Goal: Task Accomplishment & Management: Manage account settings

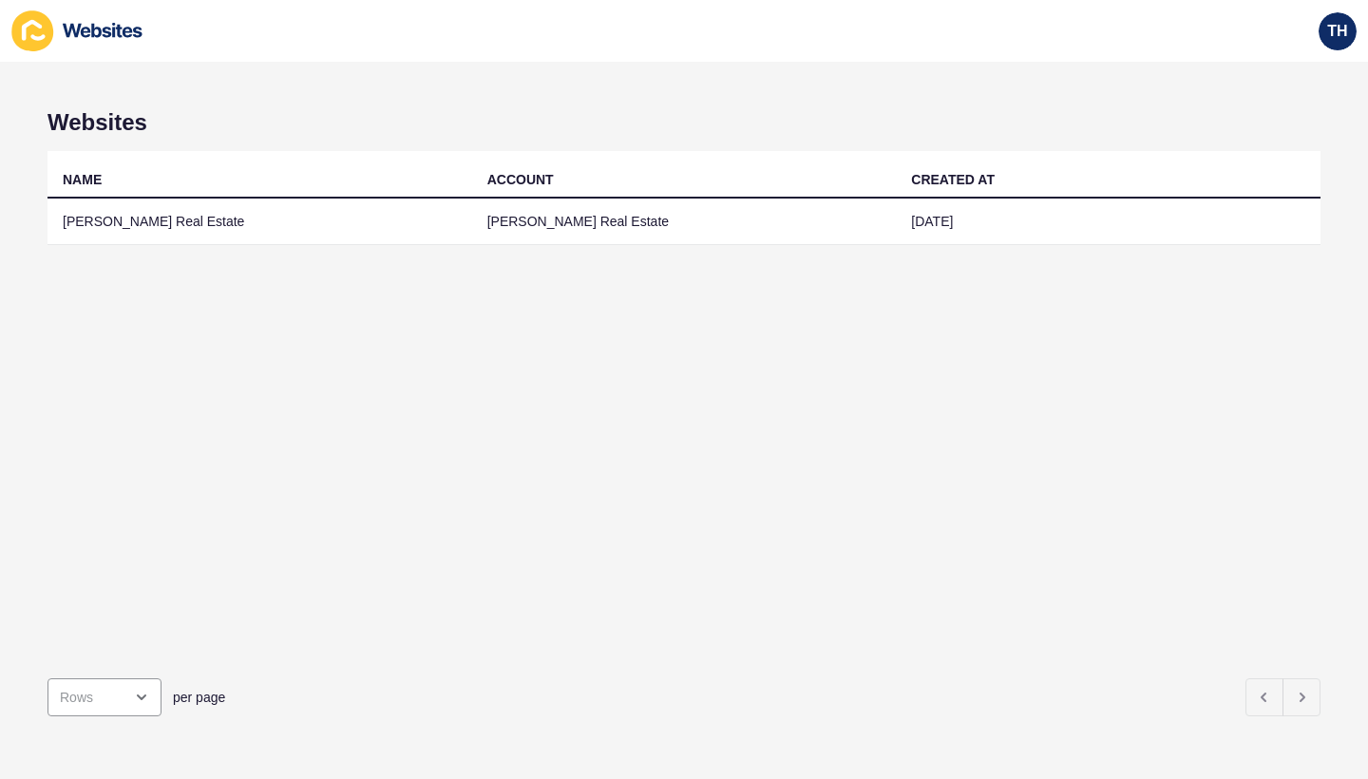
click at [507, 230] on td "[PERSON_NAME] Real Estate" at bounding box center [684, 222] width 425 height 47
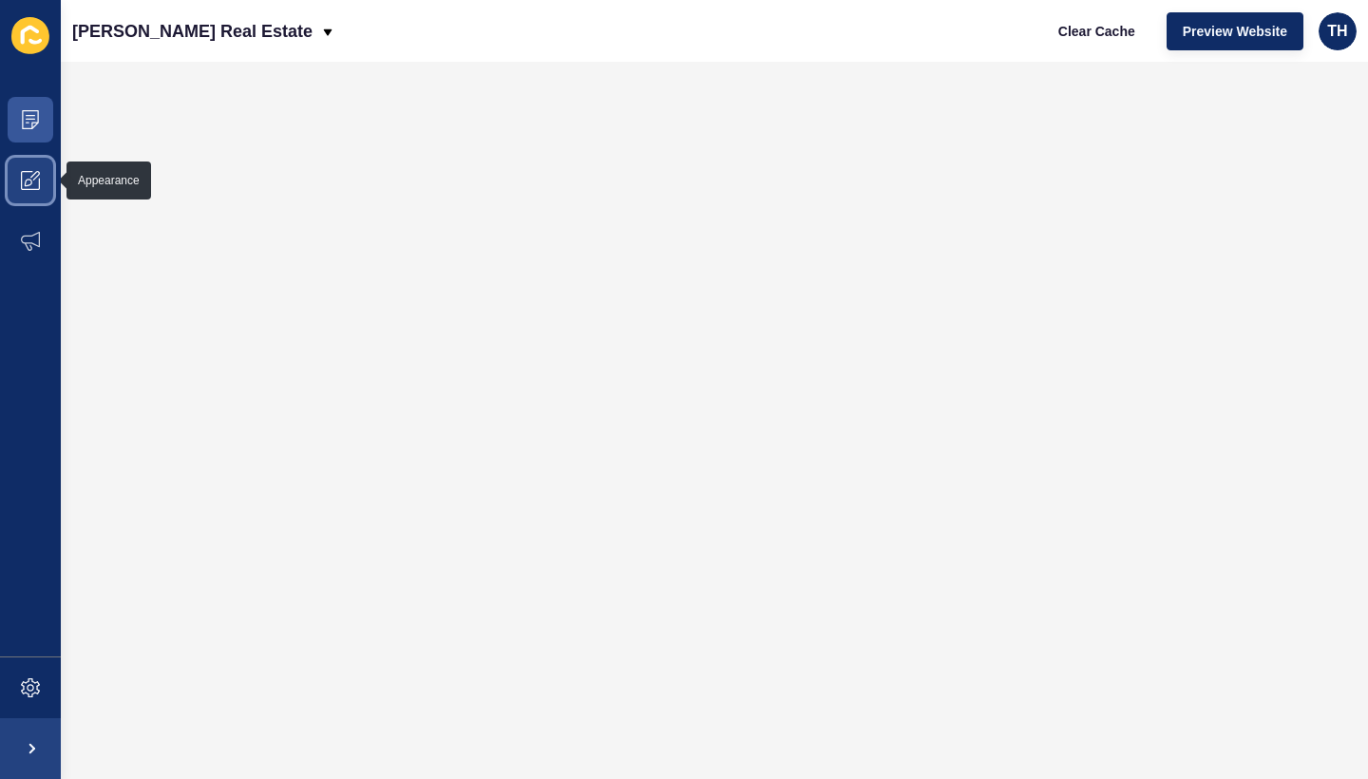
click at [52, 183] on span at bounding box center [30, 180] width 61 height 61
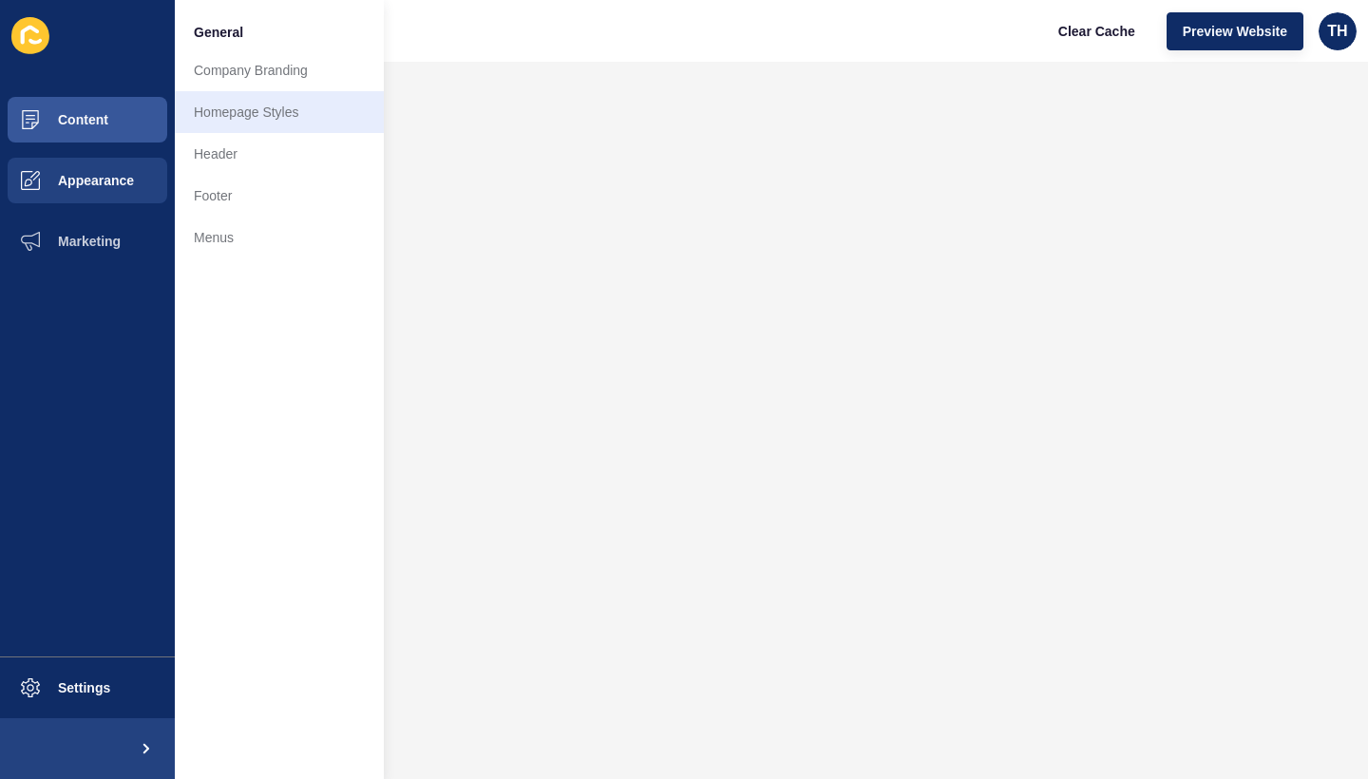
click at [238, 121] on link "Homepage Styles" at bounding box center [279, 112] width 209 height 42
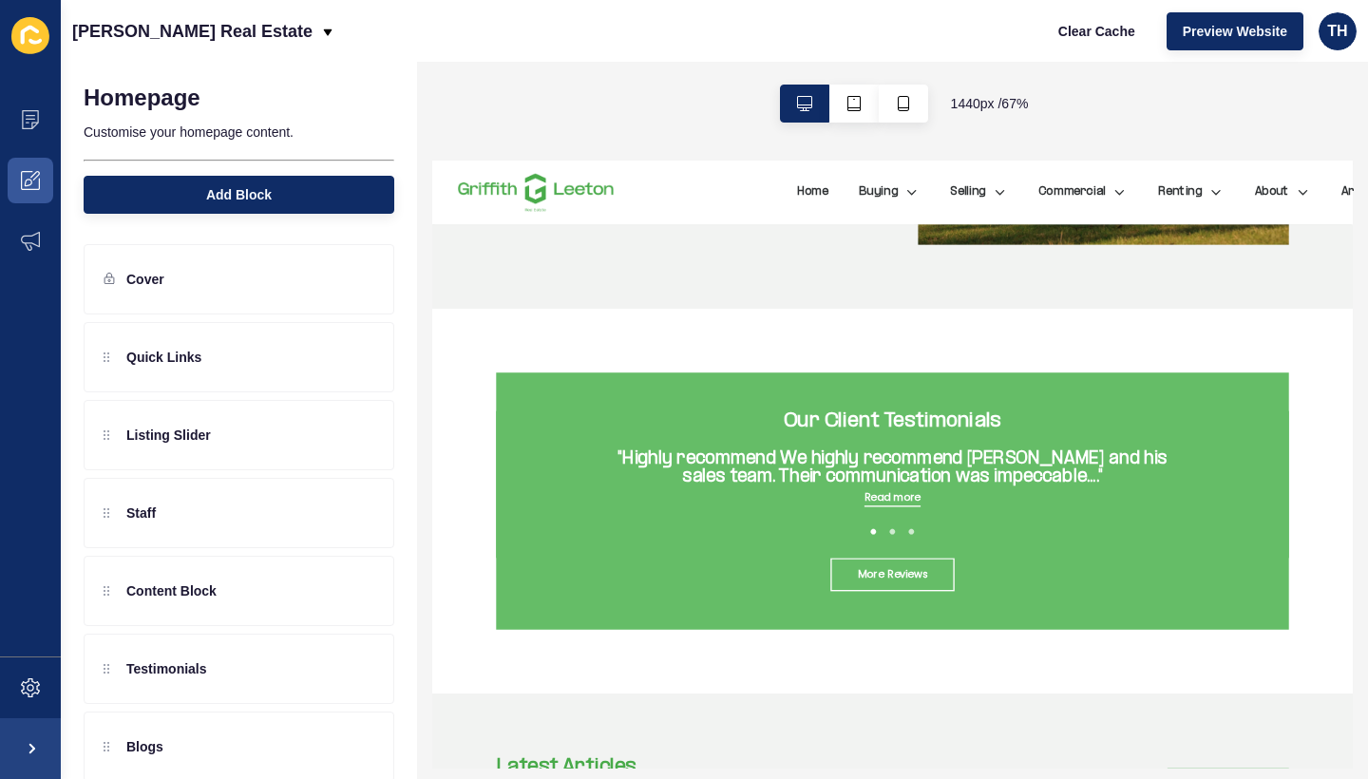
scroll to position [3262, 0]
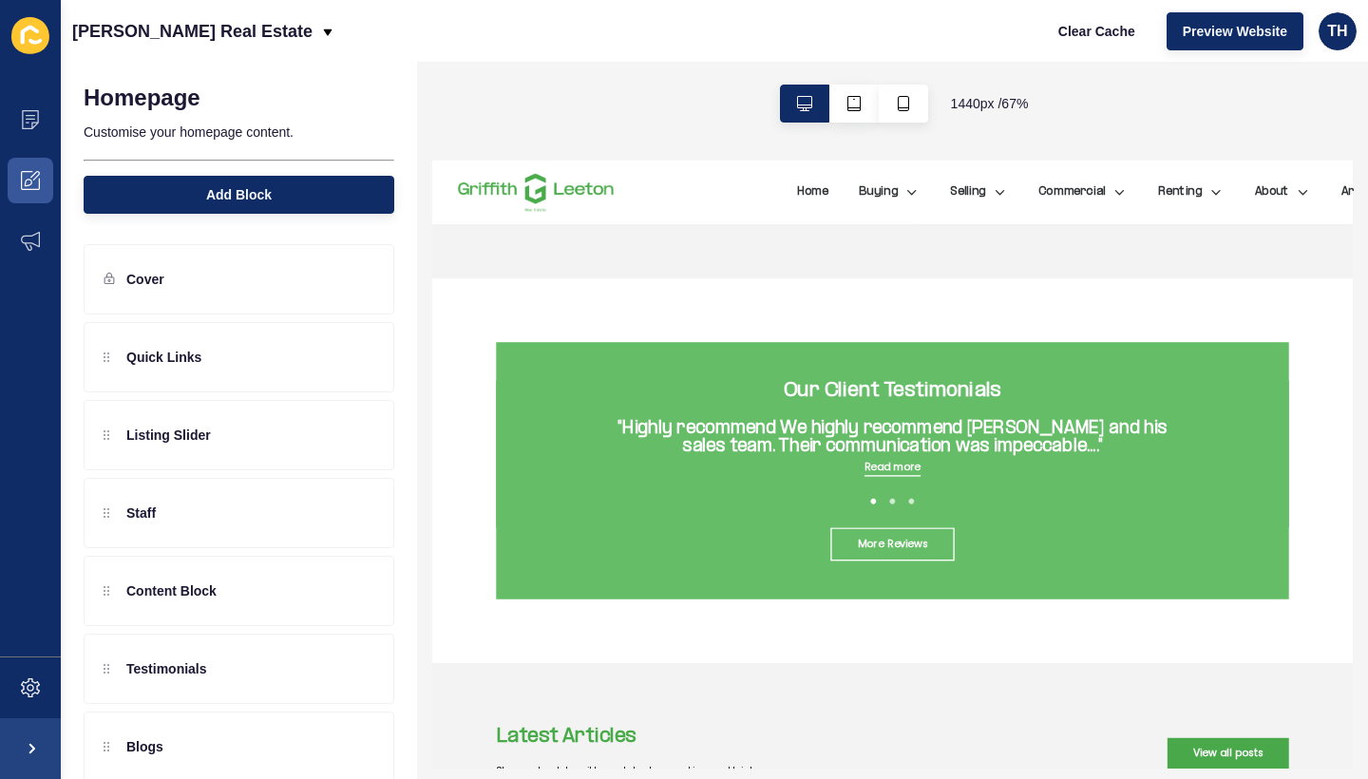
click at [545, 532] on div "Our Client Testimonials "Highly recommend We highly recommend [PERSON_NAME] and…" at bounding box center [1116, 596] width 1178 height 219
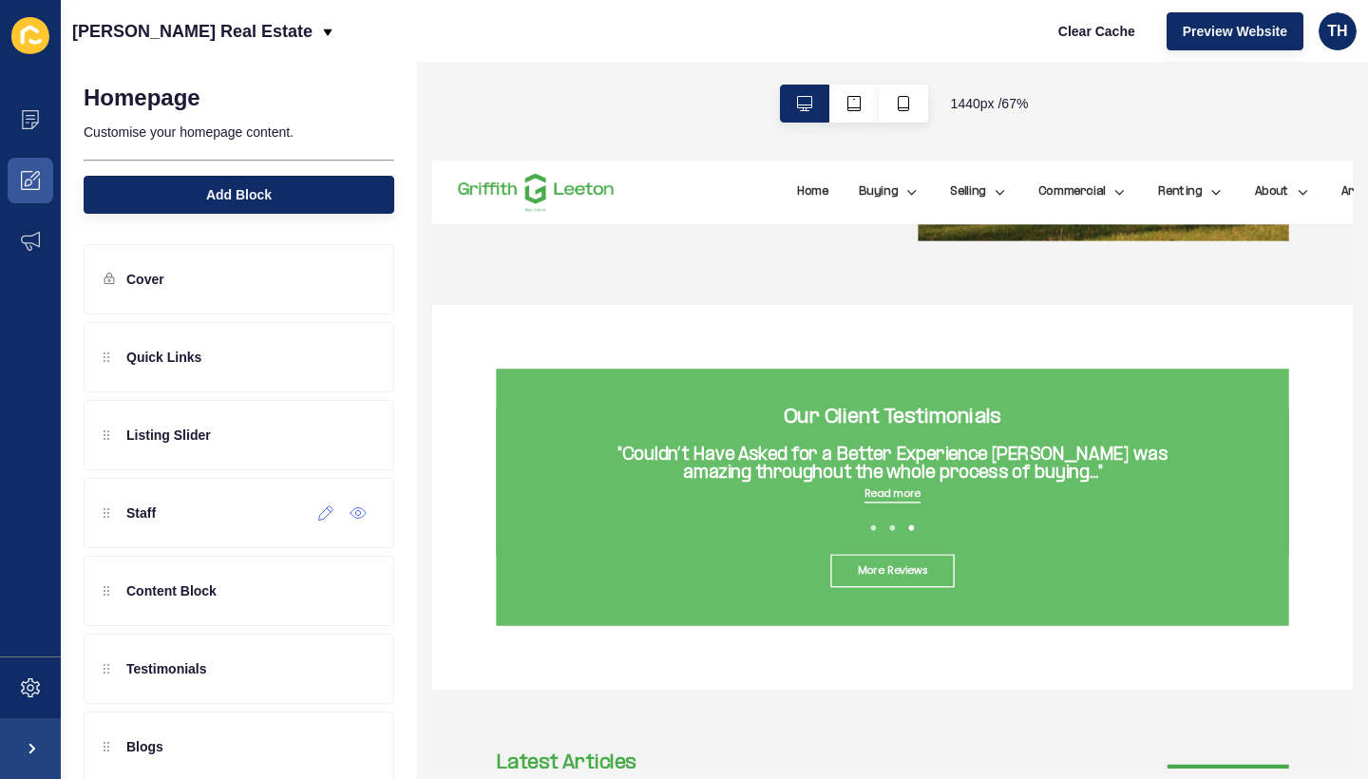
scroll to position [0, 0]
click at [36, 122] on icon at bounding box center [30, 119] width 19 height 19
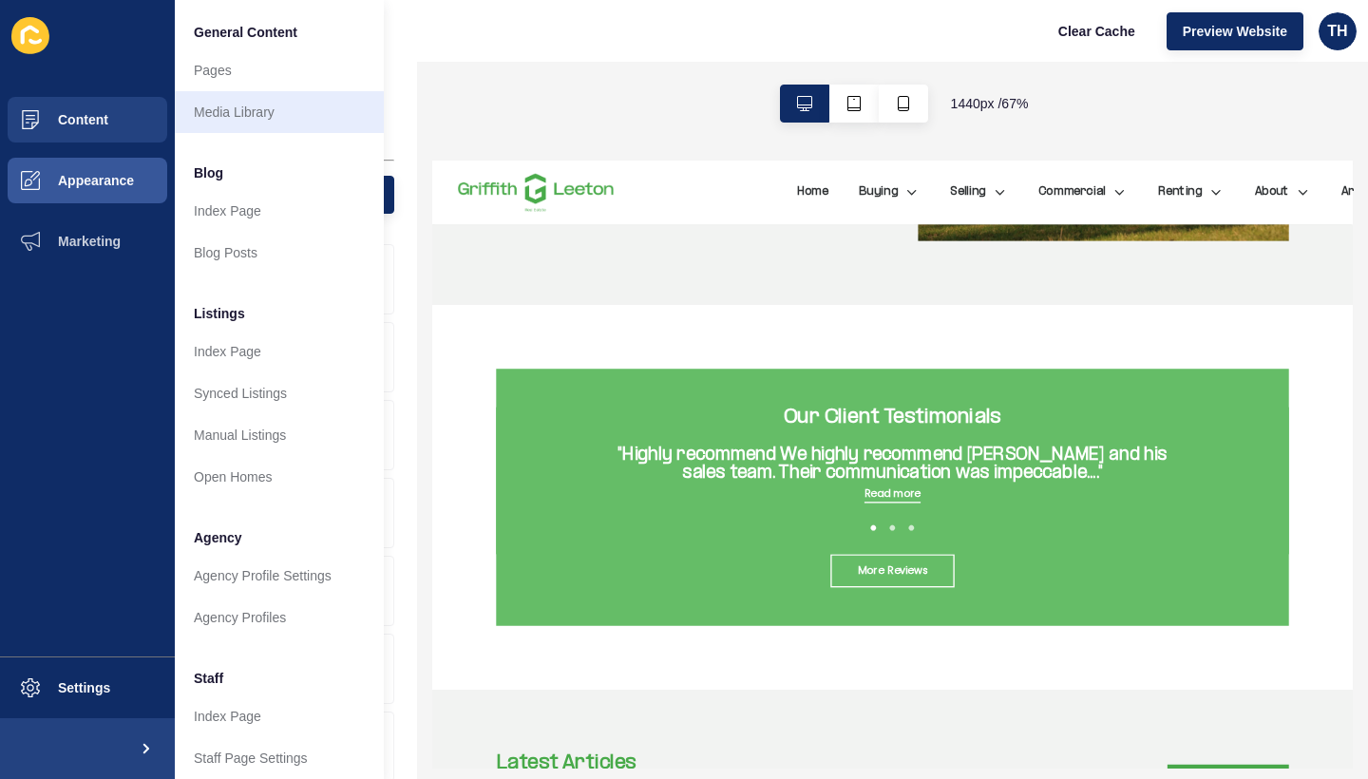
click at [281, 99] on link "Media Library" at bounding box center [279, 112] width 209 height 42
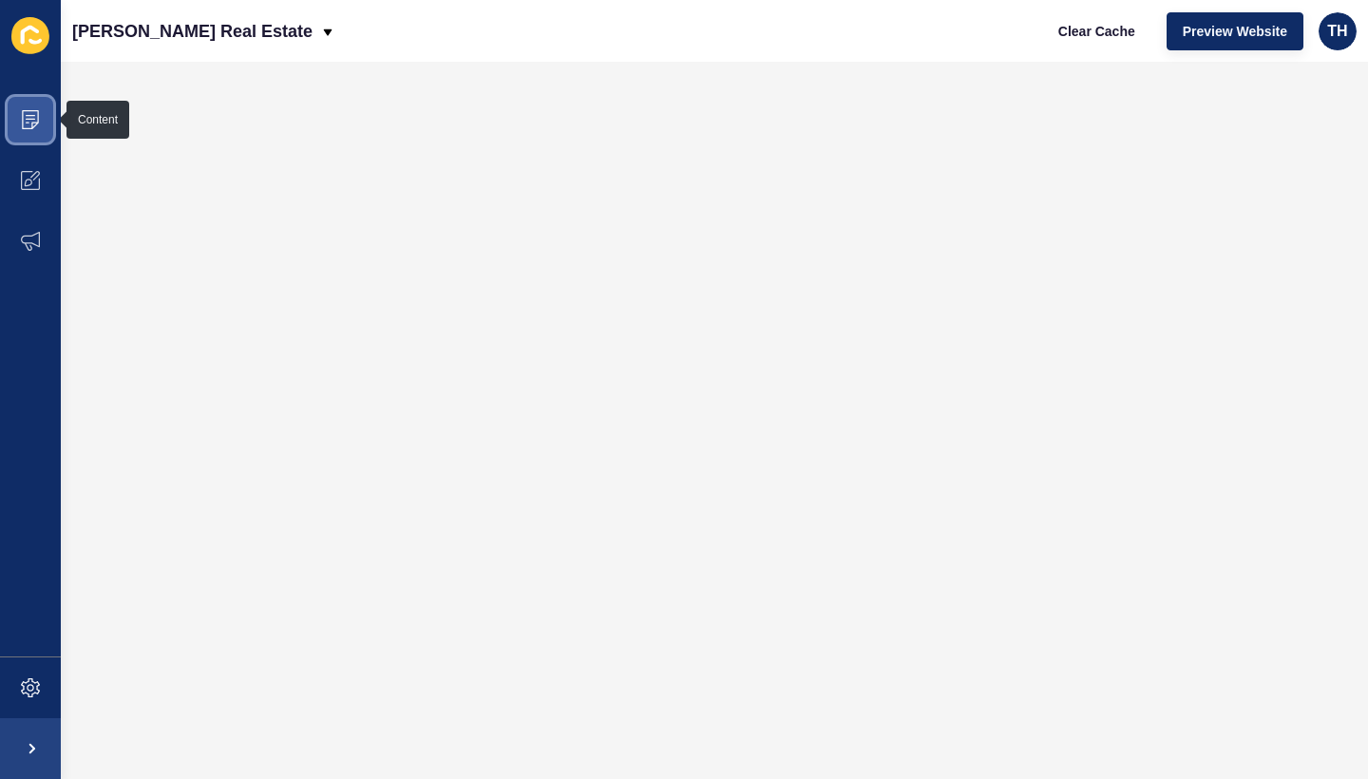
click at [37, 127] on icon at bounding box center [30, 119] width 19 height 19
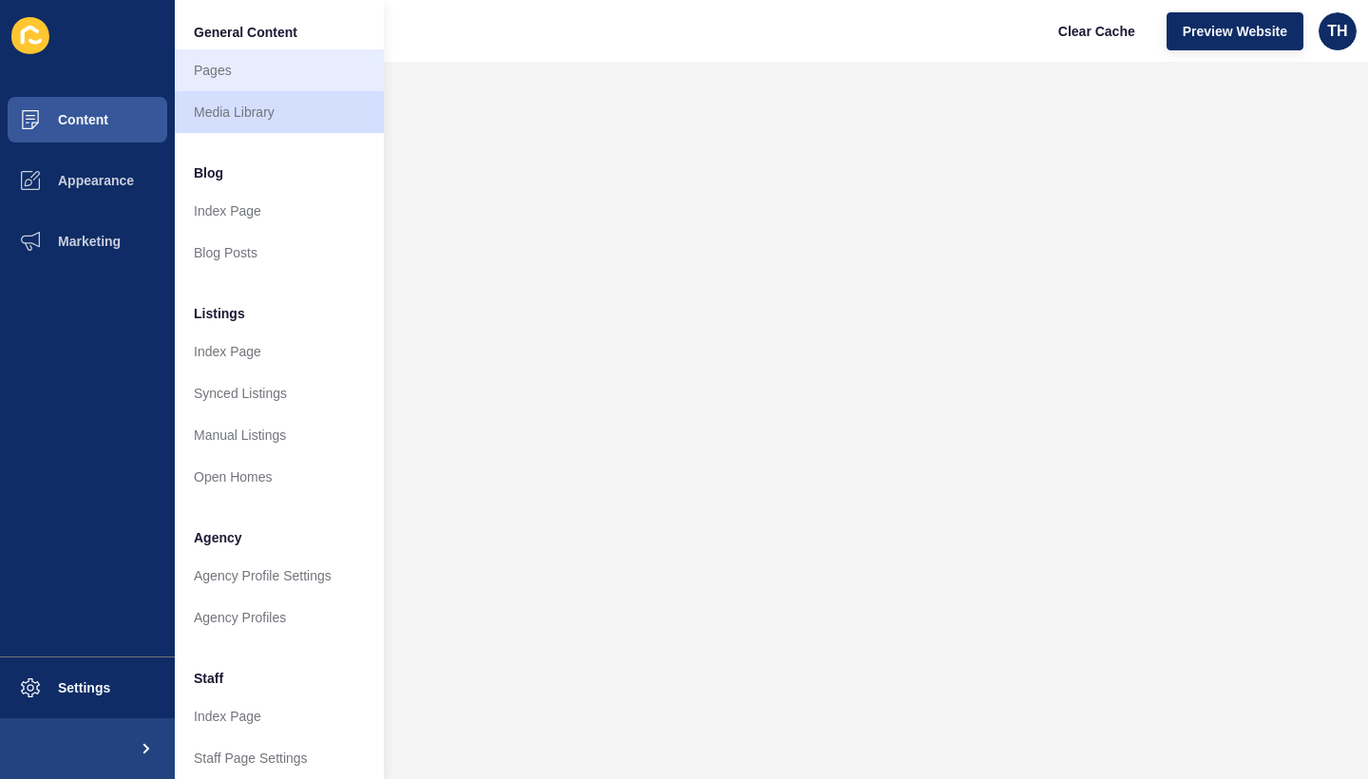
click at [238, 66] on link "Pages" at bounding box center [279, 70] width 209 height 42
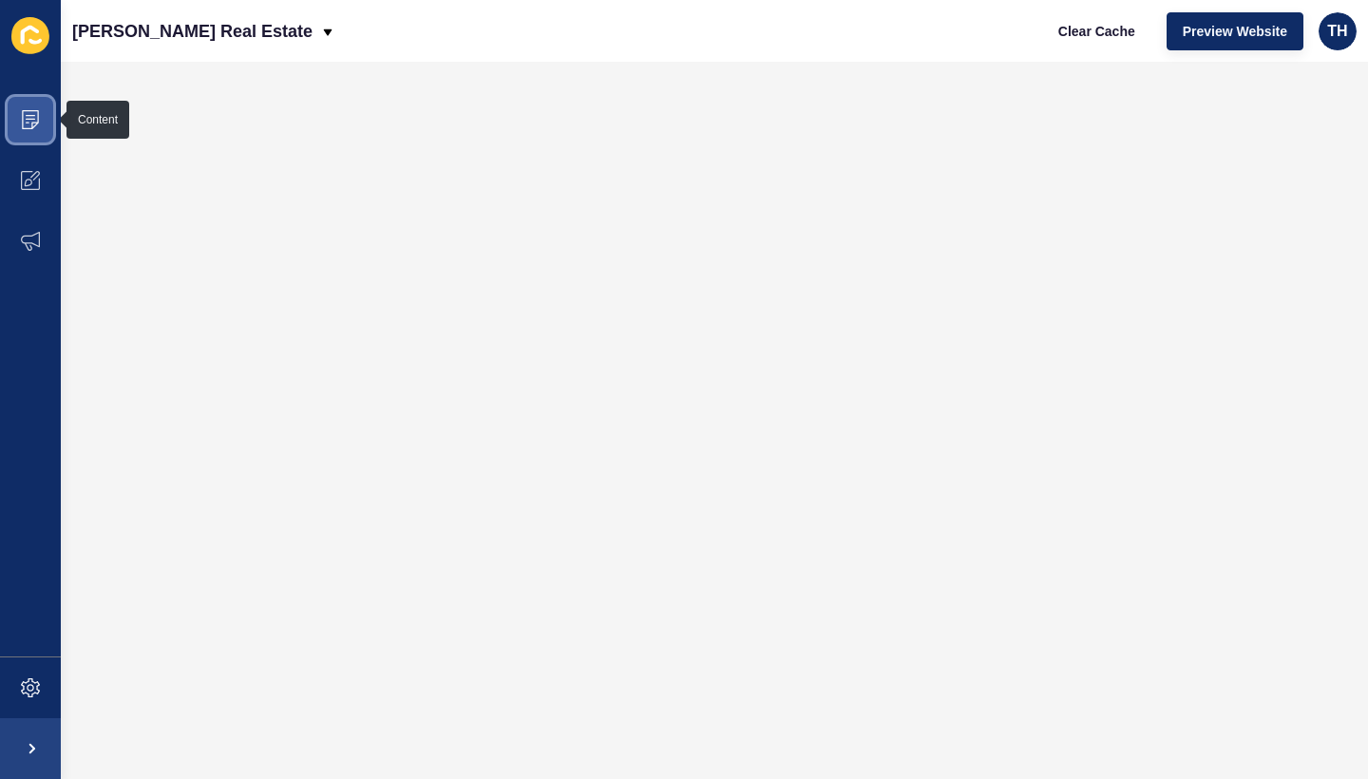
click at [20, 134] on span at bounding box center [30, 119] width 61 height 61
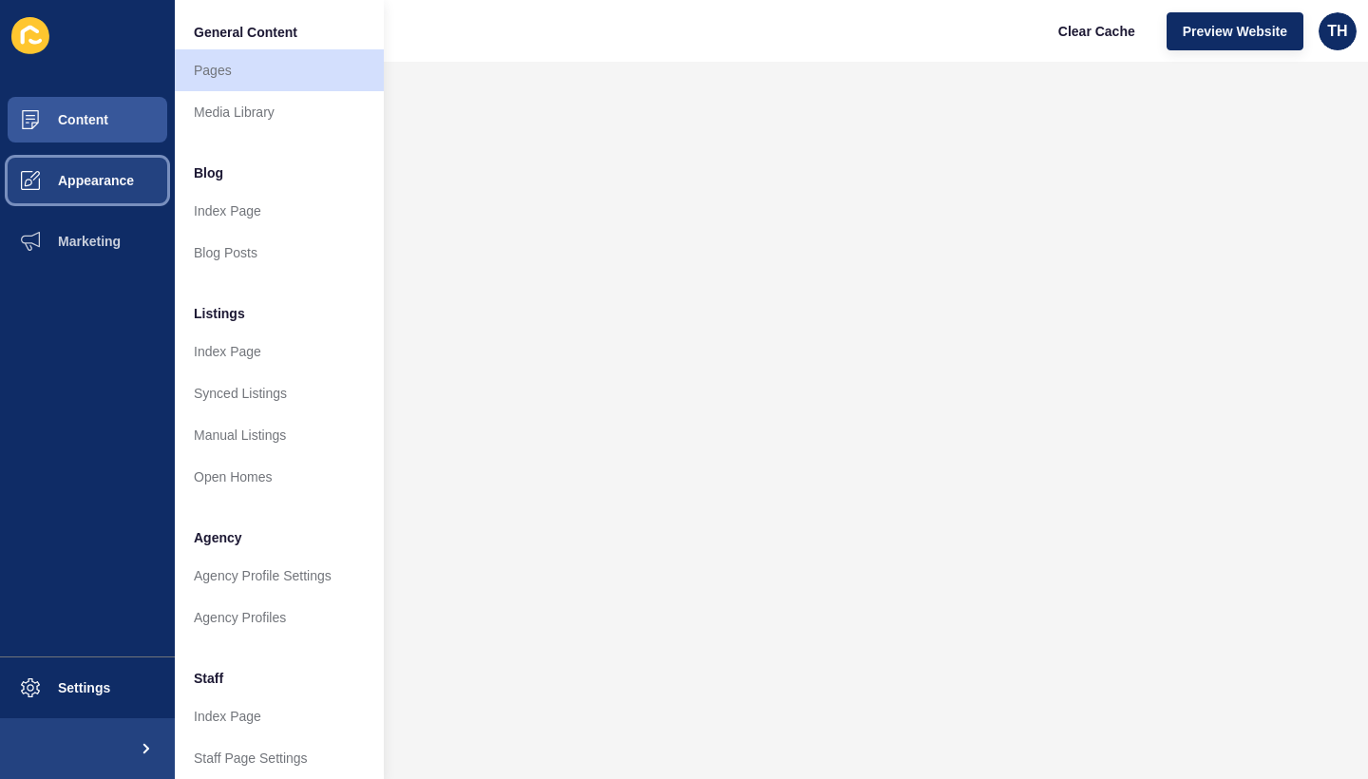
click at [97, 177] on span "Appearance" at bounding box center [65, 180] width 137 height 15
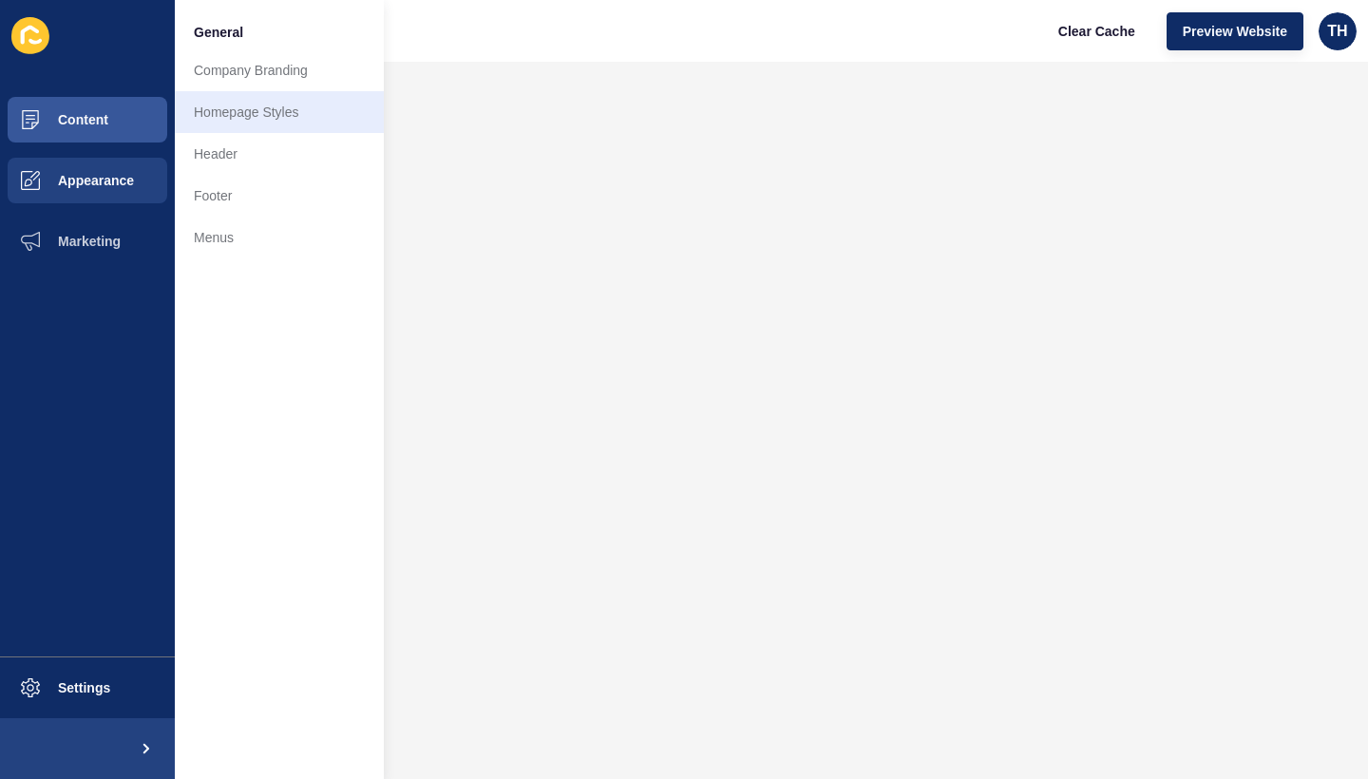
click at [216, 110] on link "Homepage Styles" at bounding box center [279, 112] width 209 height 42
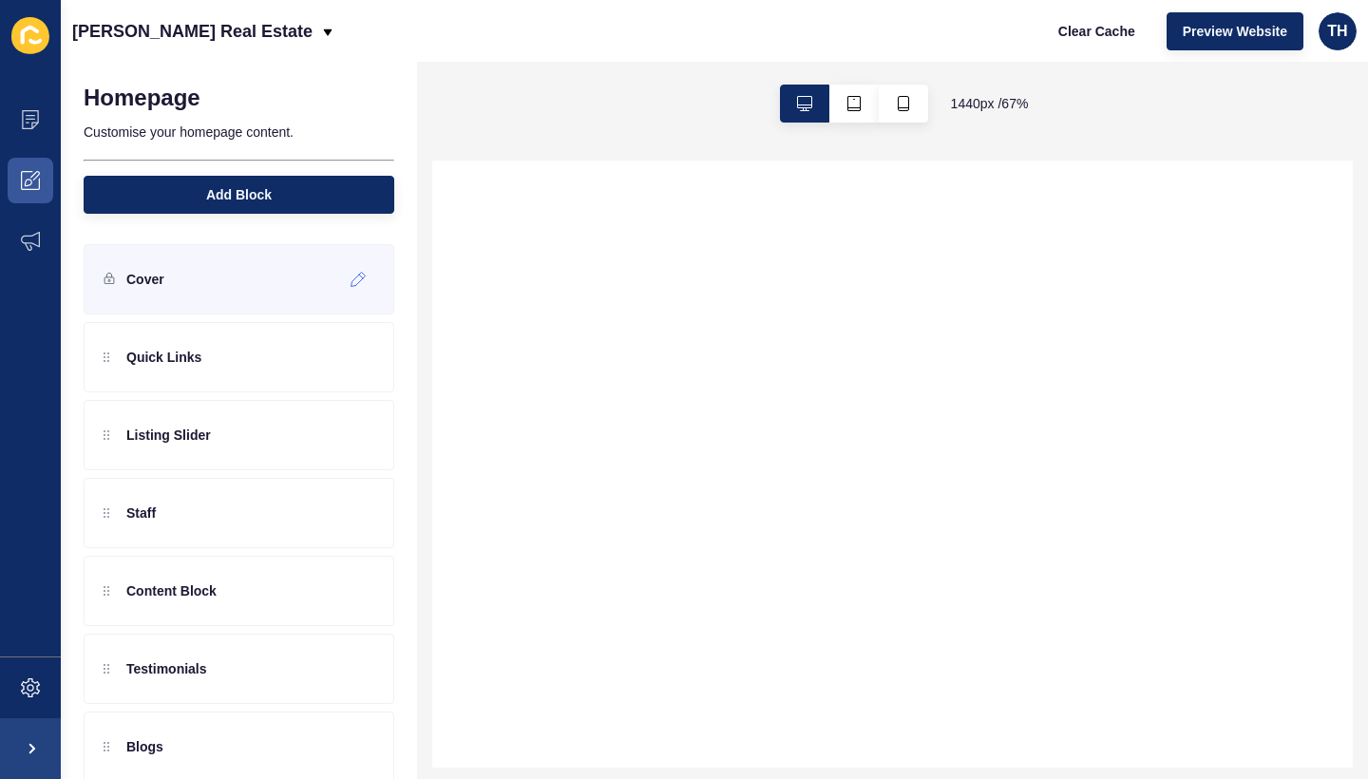
click at [280, 306] on div "Cover" at bounding box center [239, 279] width 311 height 70
click at [353, 280] on icon at bounding box center [359, 279] width 16 height 15
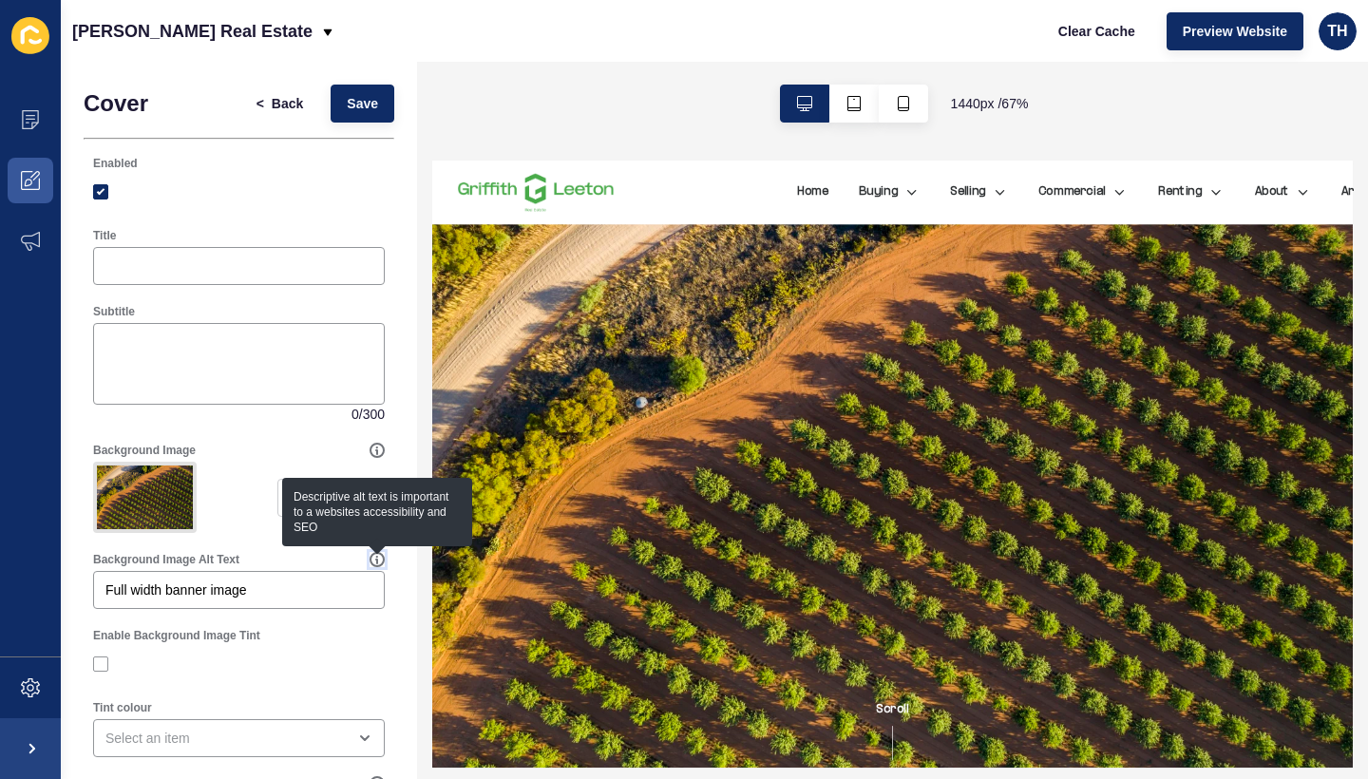
click at [374, 557] on icon at bounding box center [377, 559] width 15 height 15
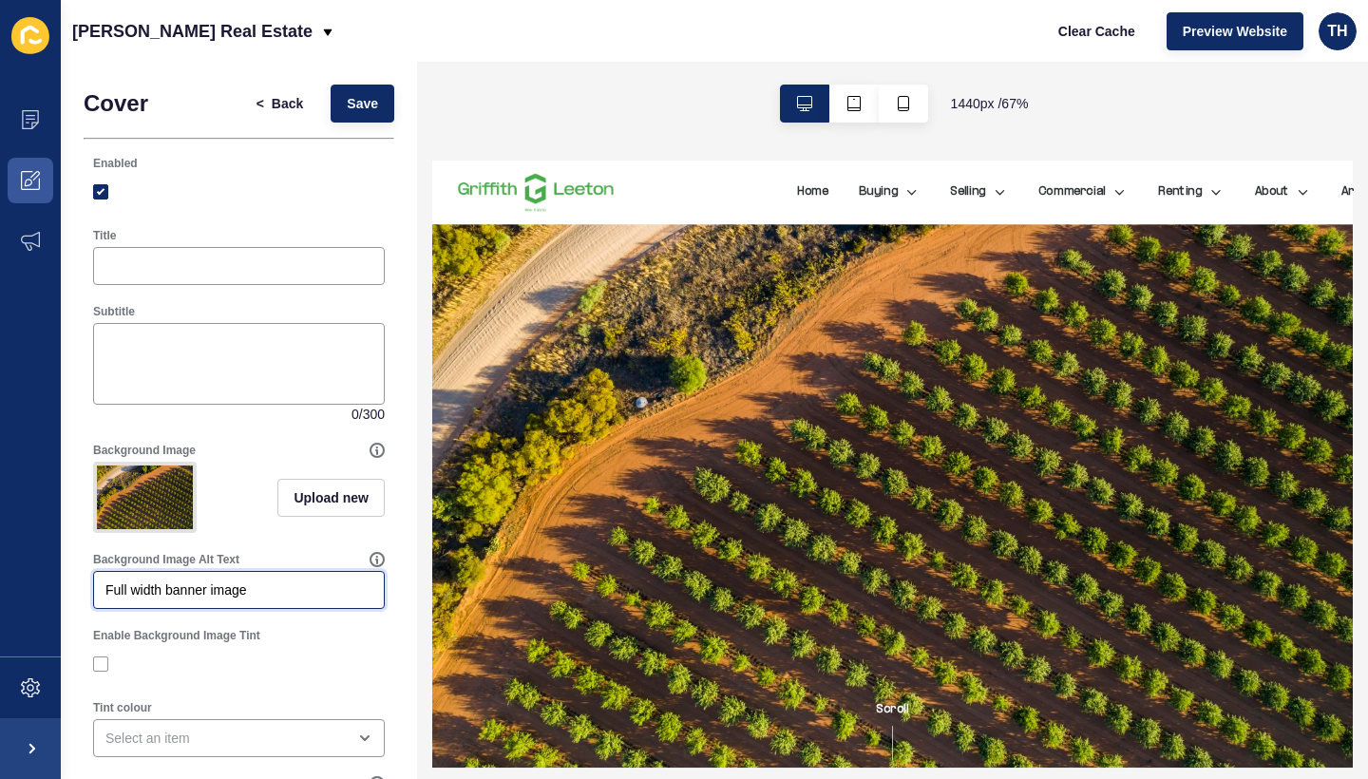
click at [288, 585] on input "Full width banner image" at bounding box center [238, 590] width 267 height 19
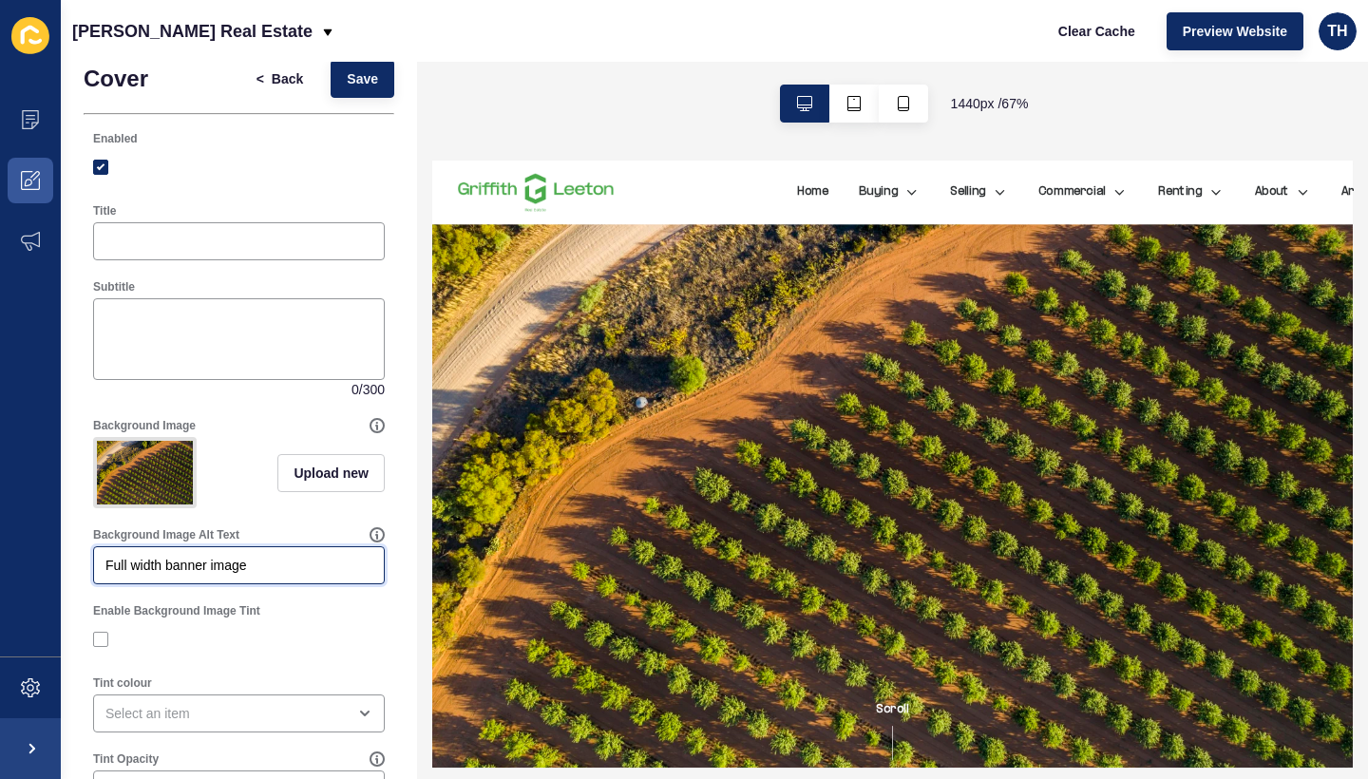
scroll to position [27, 0]
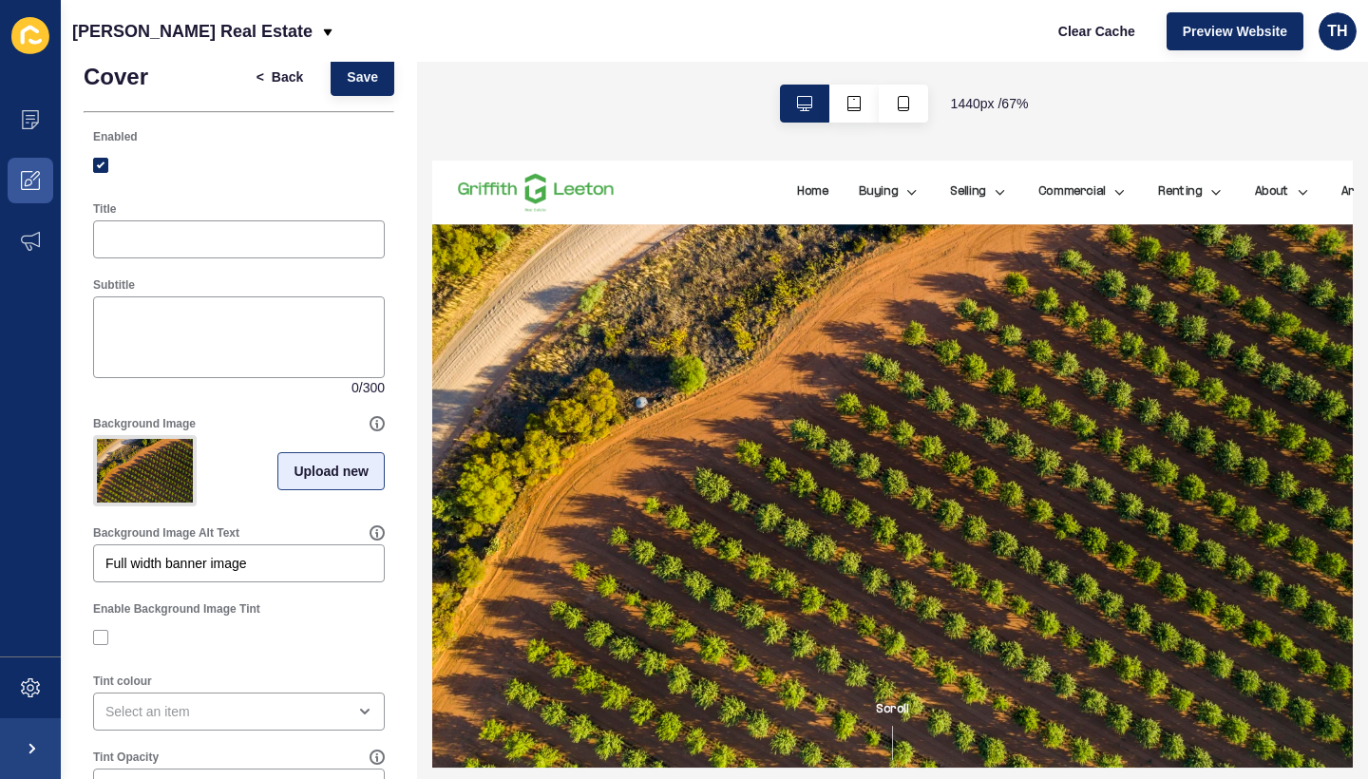
click at [324, 477] on span "Upload new" at bounding box center [331, 471] width 75 height 19
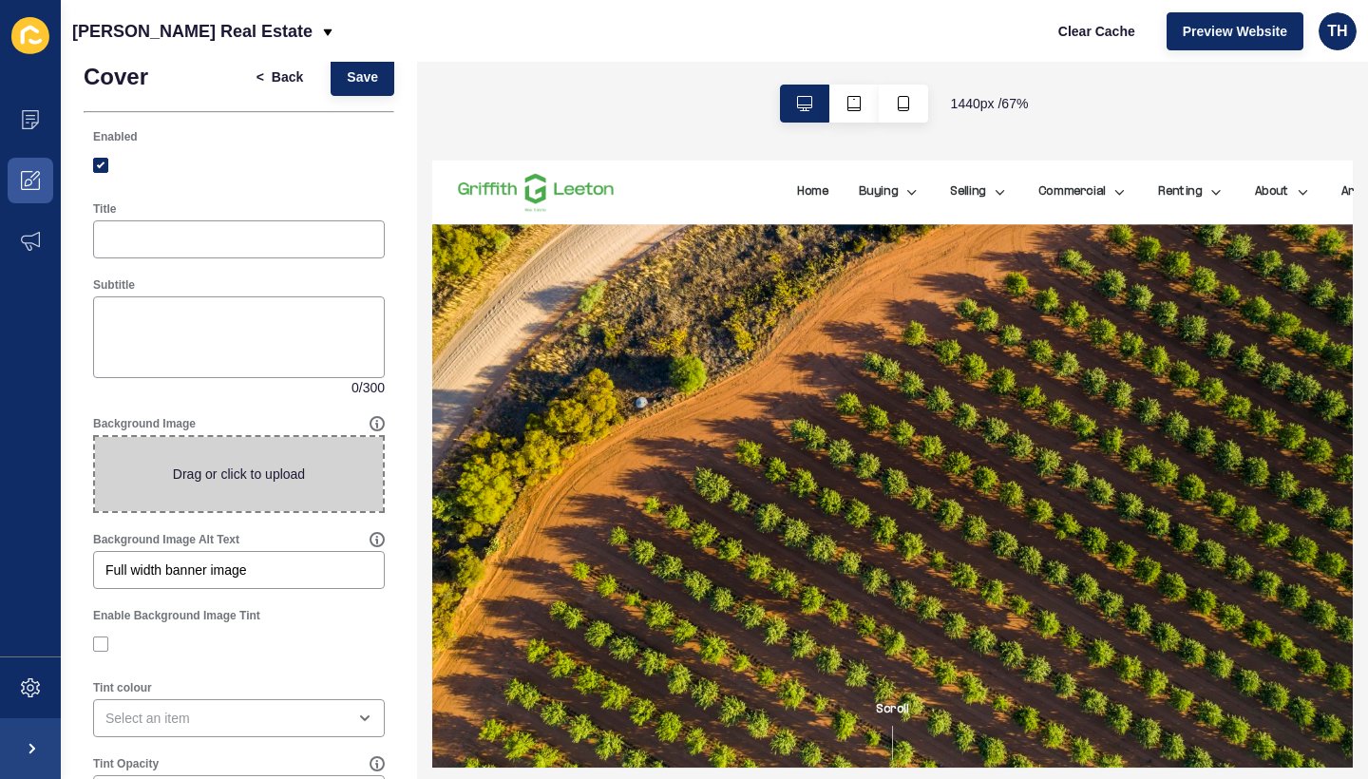
click at [308, 482] on span at bounding box center [239, 474] width 288 height 74
click at [95, 437] on input "Drag or click to upload" at bounding box center [95, 437] width 0 height 0
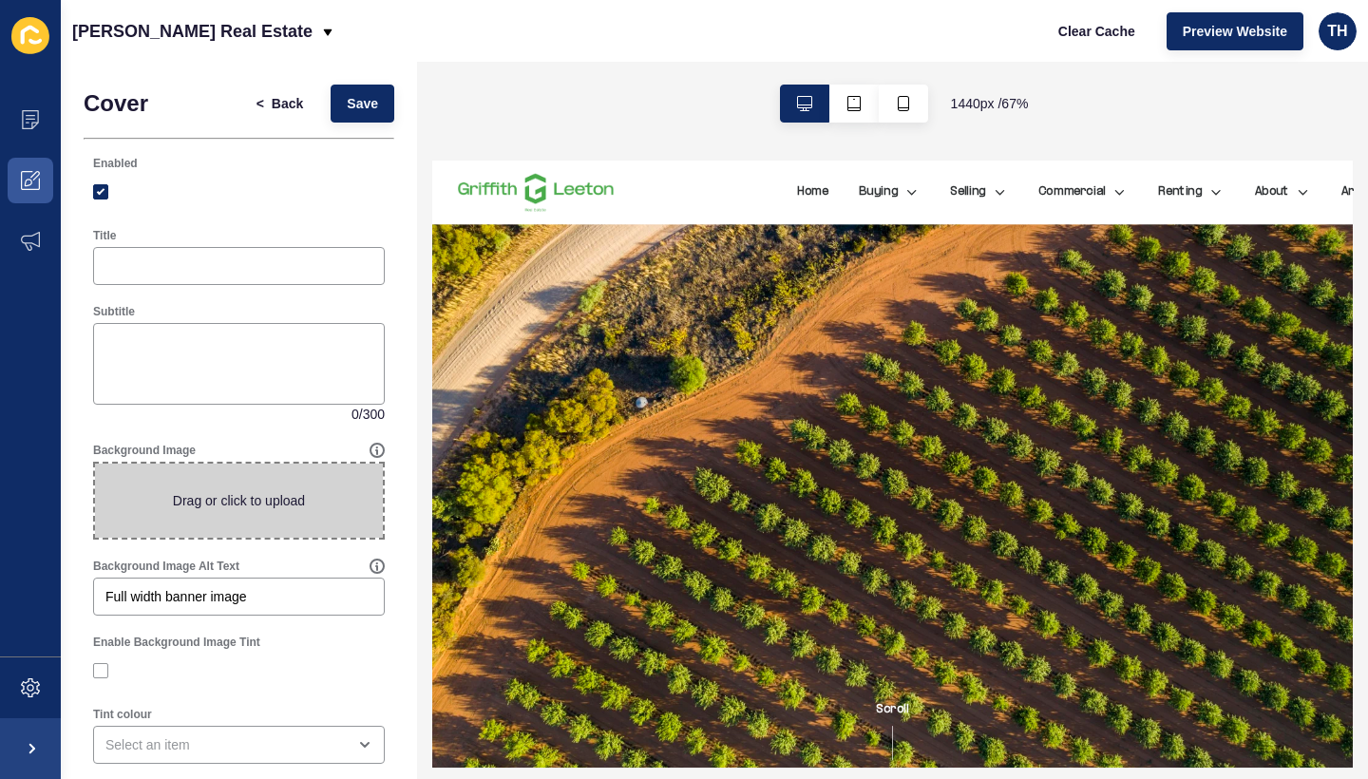
scroll to position [0, 0]
click at [254, 489] on span at bounding box center [239, 501] width 288 height 74
click at [95, 464] on input "Drag or click to upload" at bounding box center [95, 464] width 0 height 0
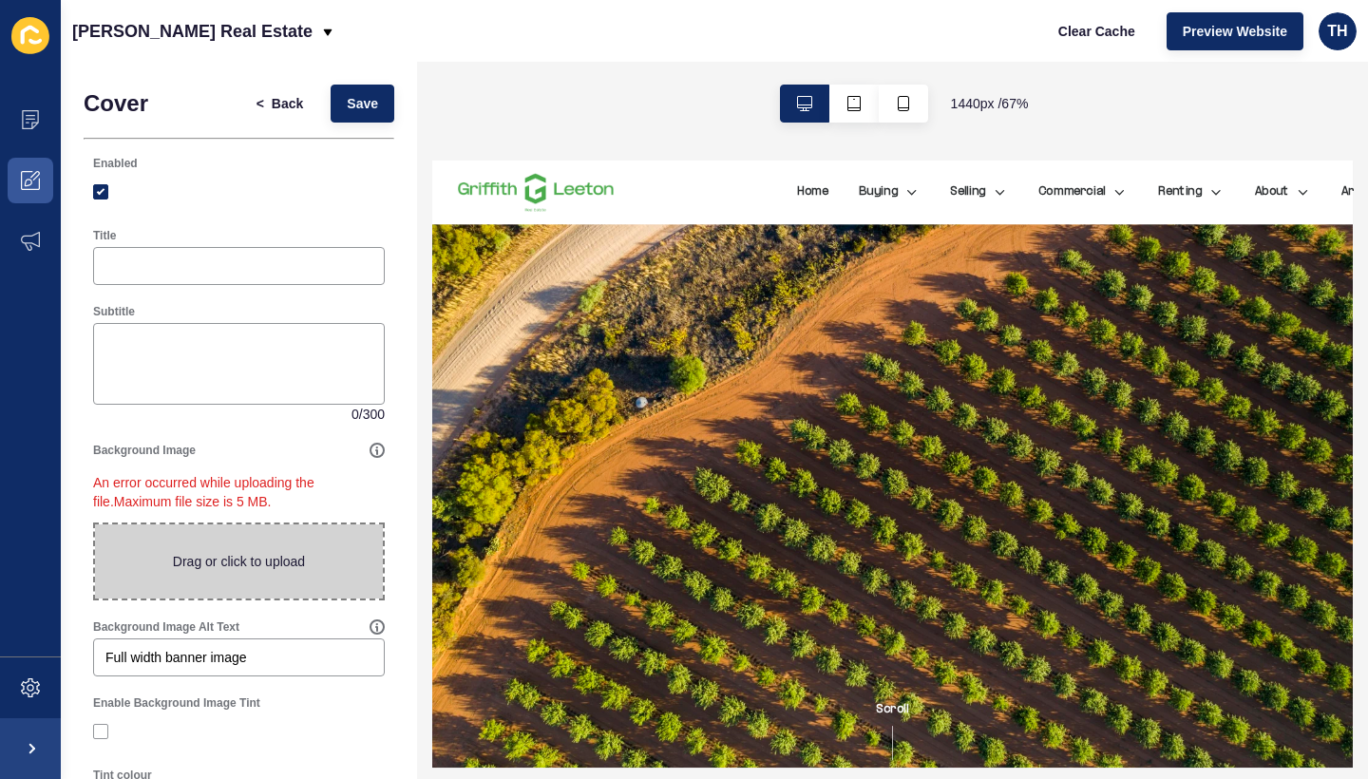
click at [274, 558] on span at bounding box center [239, 561] width 288 height 74
click at [95, 524] on input "Drag or click to upload" at bounding box center [95, 524] width 0 height 0
type input "C:\fakepath\89CLIFTON-5-2.jpg"
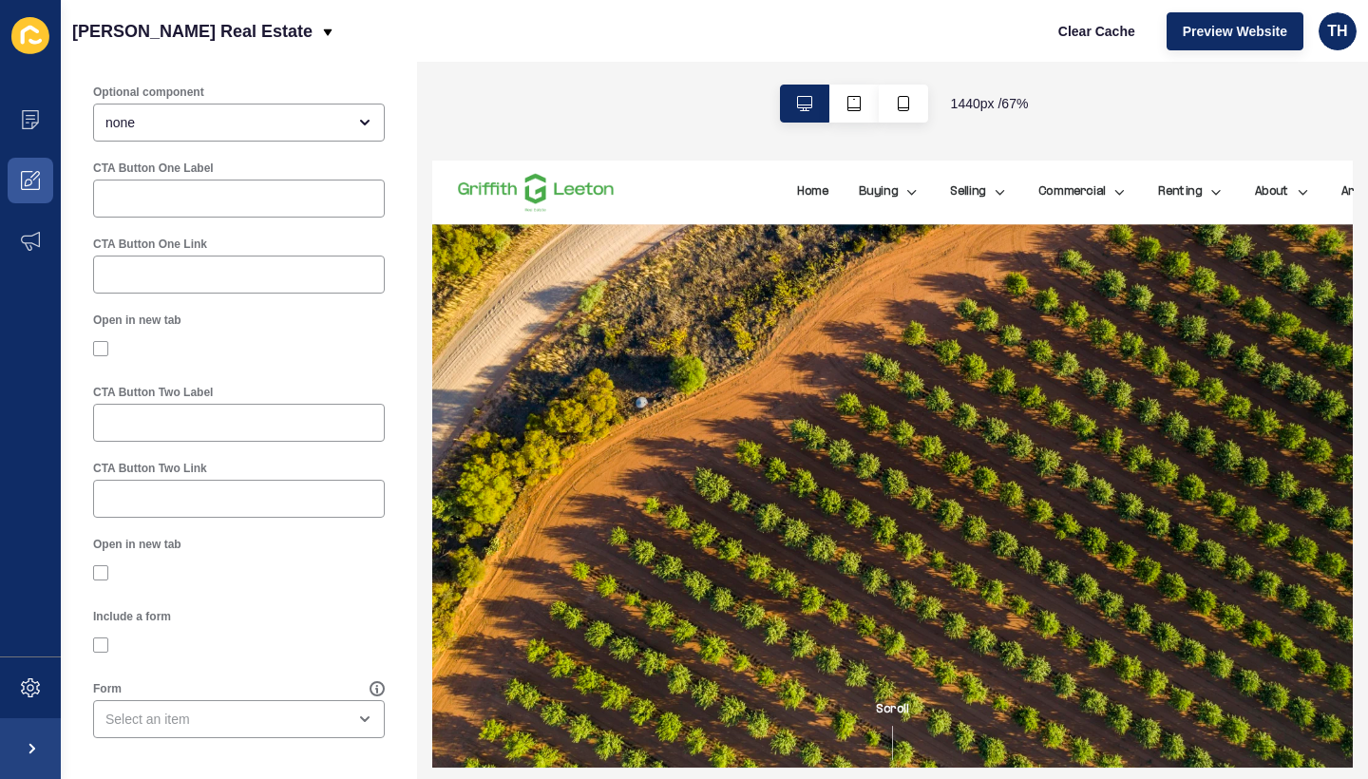
scroll to position [186, 0]
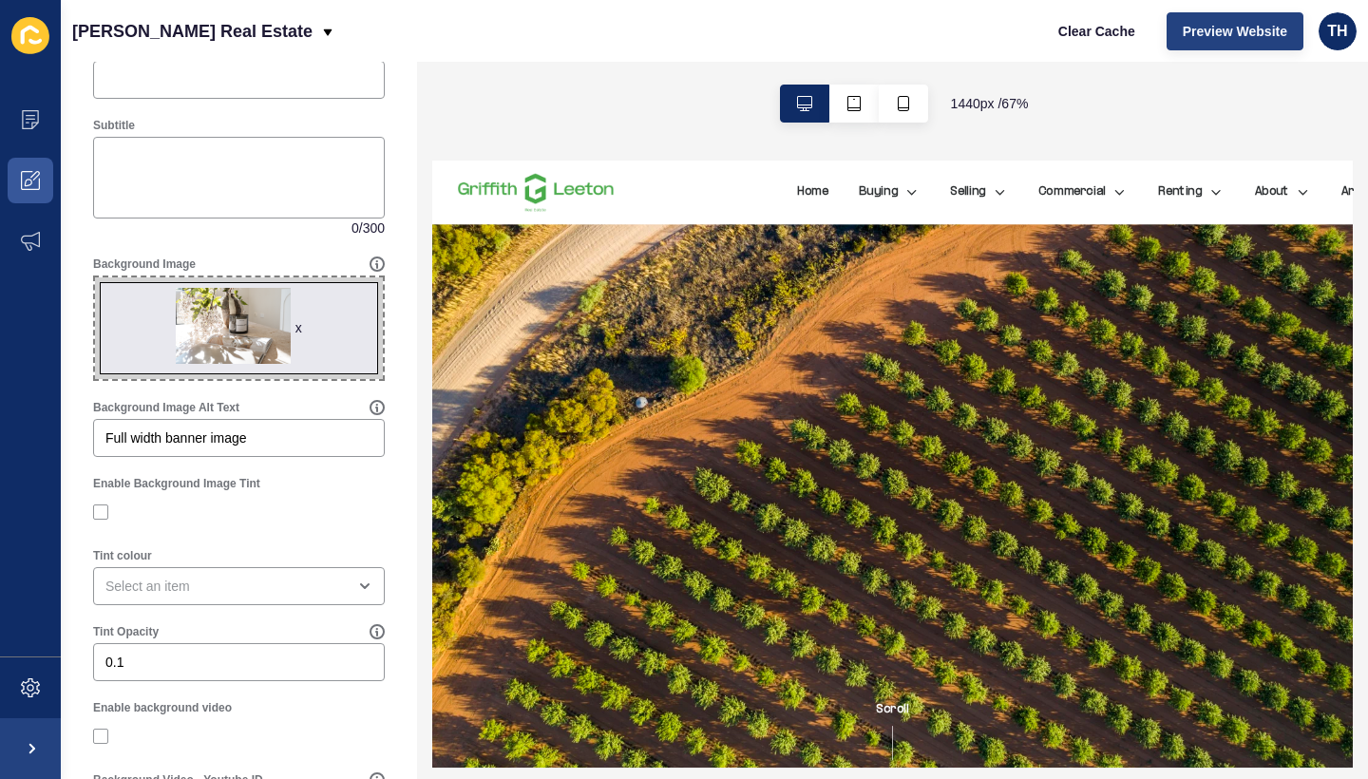
click at [1232, 43] on button "Preview Website" at bounding box center [1235, 31] width 137 height 38
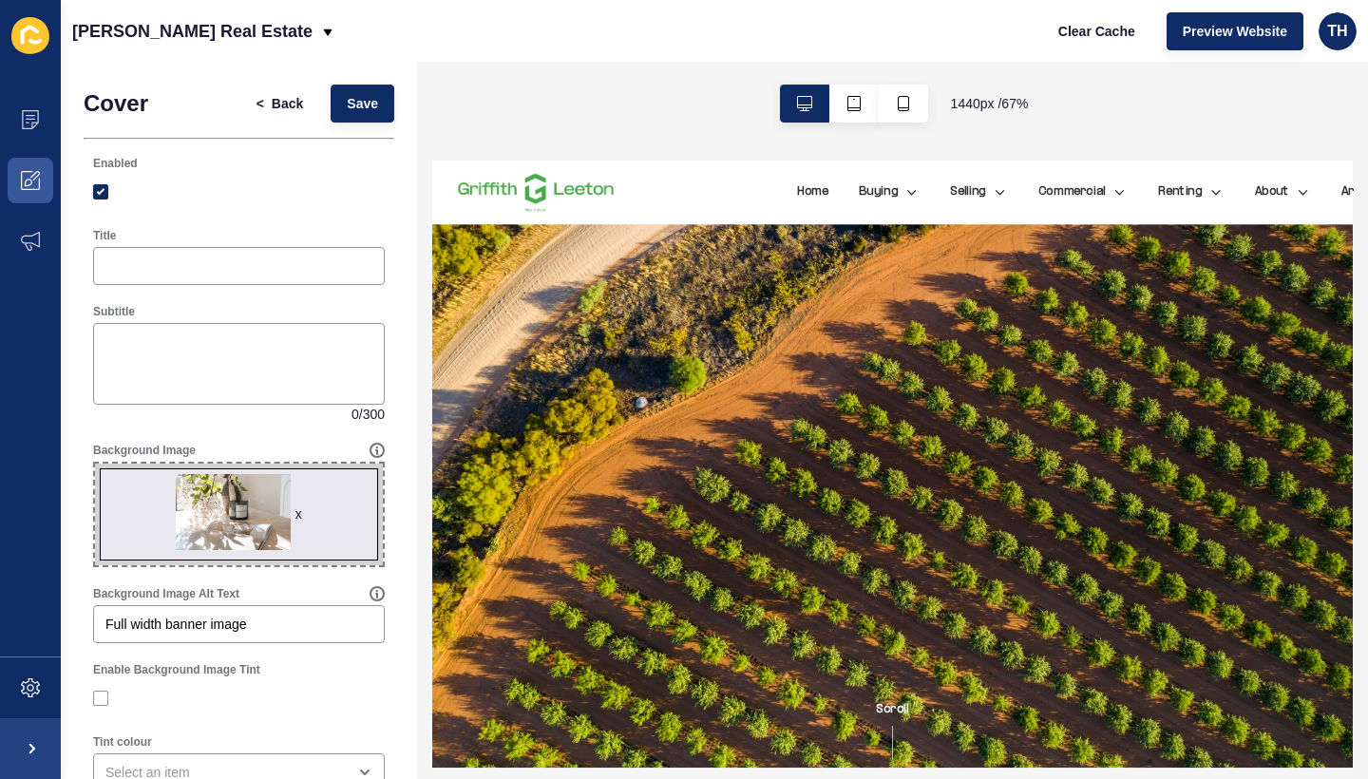
scroll to position [0, 0]
click at [382, 105] on button "Save" at bounding box center [363, 104] width 64 height 38
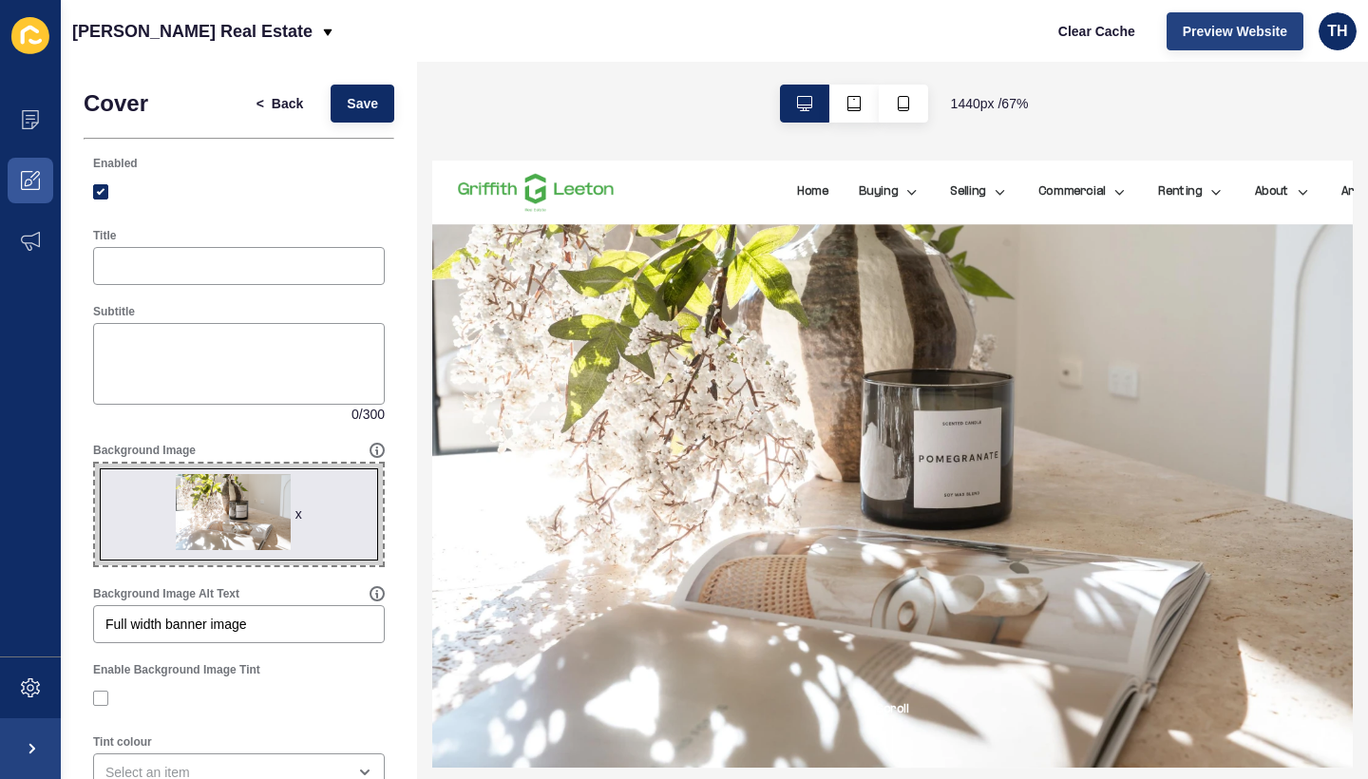
click at [1229, 41] on button "Preview Website" at bounding box center [1235, 31] width 137 height 38
click at [365, 107] on span "Save" at bounding box center [362, 103] width 31 height 19
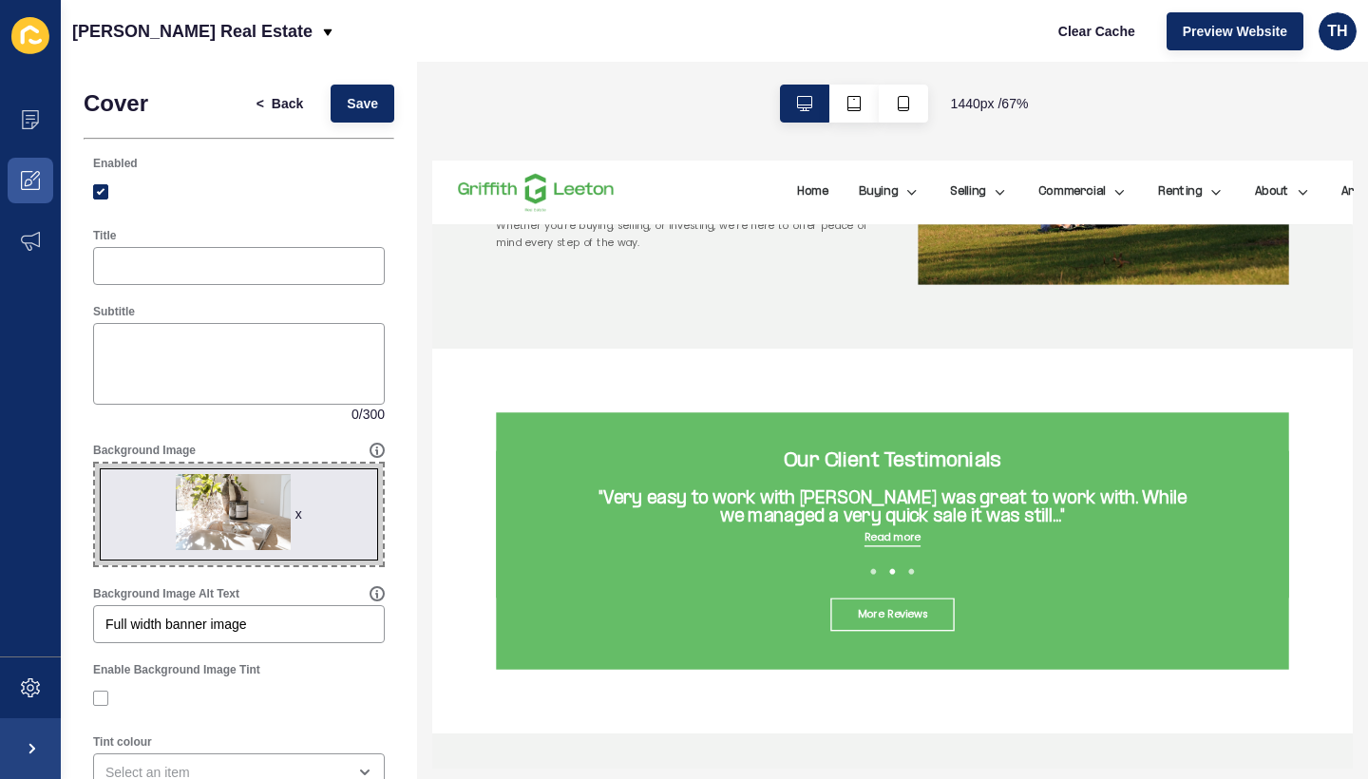
scroll to position [3216, 0]
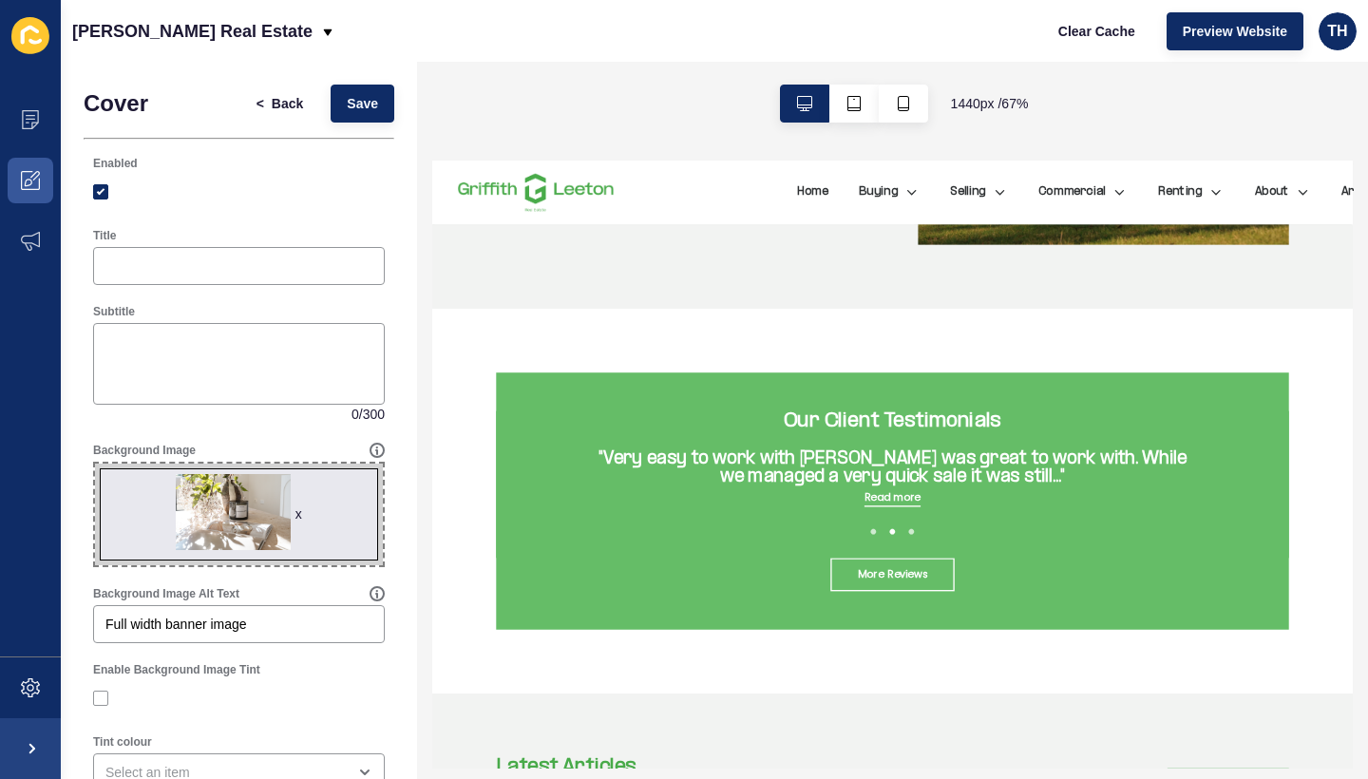
click at [674, 616] on div "Our Client Testimonials "Highly recommend We highly recommend [PERSON_NAME] and…" at bounding box center [1116, 642] width 1178 height 219
click at [288, 109] on span "Back" at bounding box center [287, 103] width 31 height 19
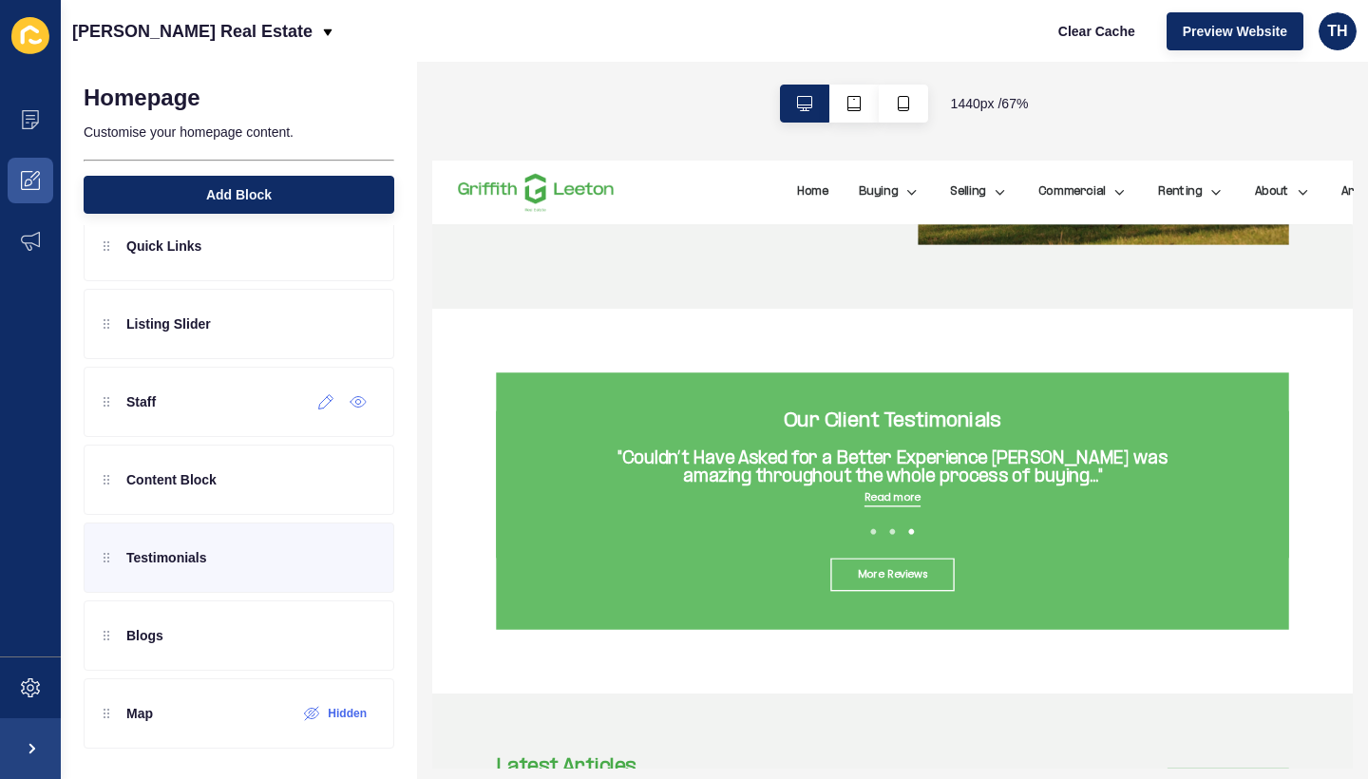
scroll to position [111, 0]
click at [111, 563] on div at bounding box center [109, 557] width 11 height 19
click at [107, 563] on div at bounding box center [109, 557] width 11 height 19
click at [319, 565] on div at bounding box center [326, 558] width 31 height 30
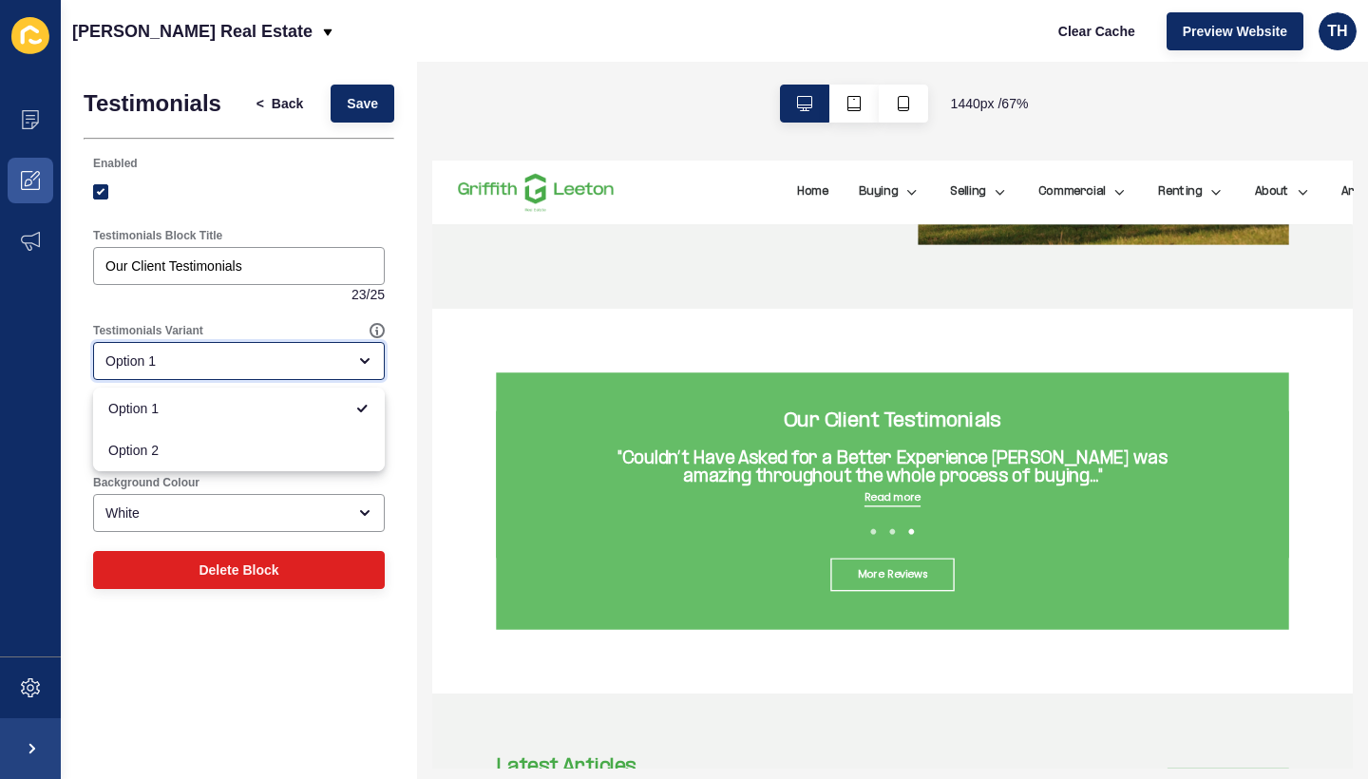
click at [215, 358] on div "Option 1" at bounding box center [225, 361] width 240 height 19
click at [188, 448] on span "Option 2" at bounding box center [238, 450] width 261 height 19
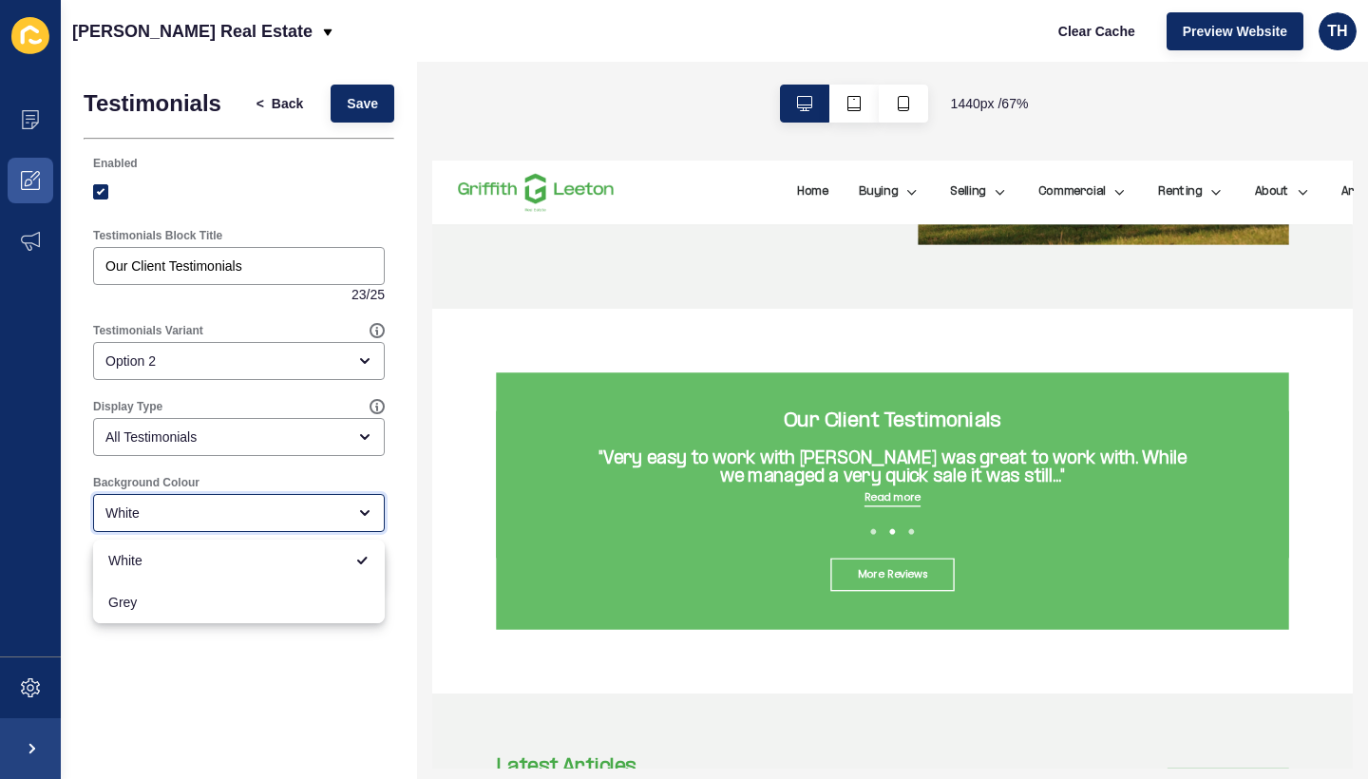
click at [179, 506] on div "White" at bounding box center [225, 513] width 240 height 19
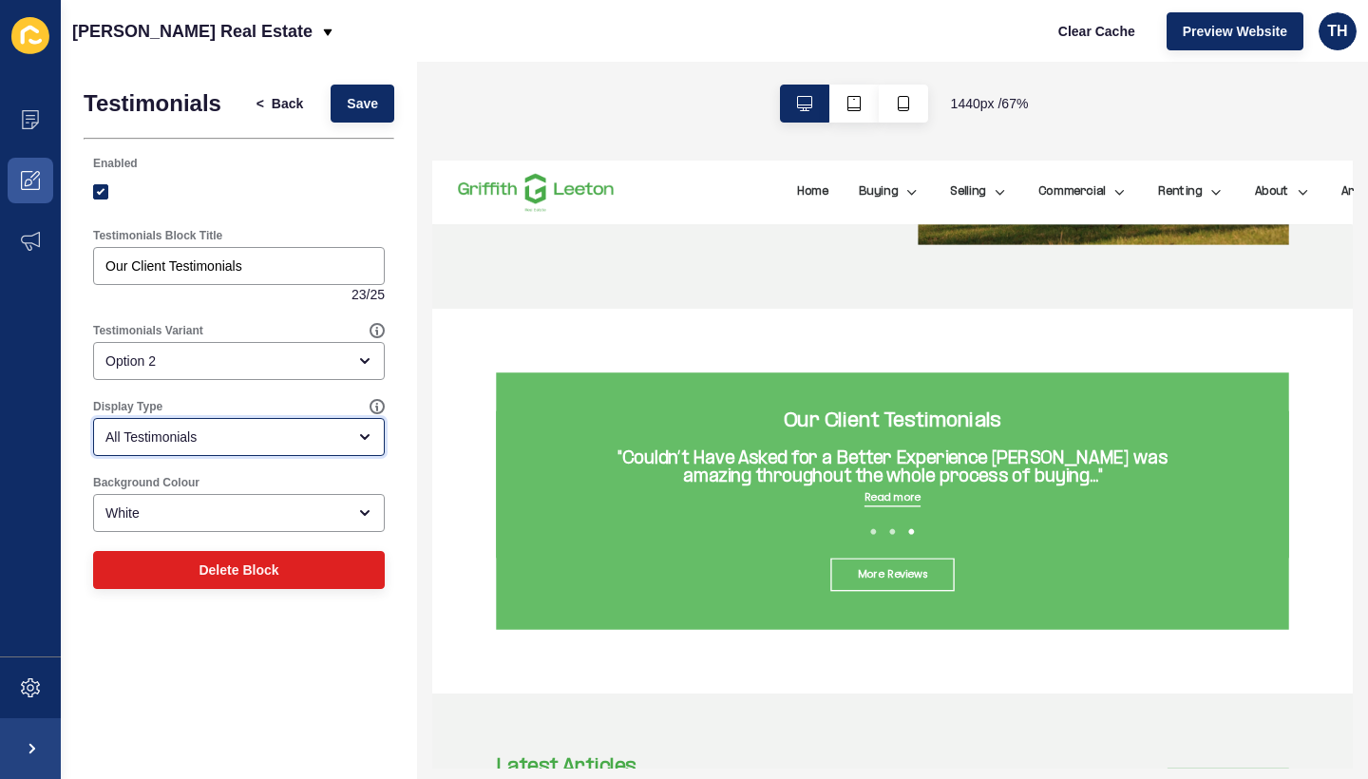
click at [180, 443] on div "All Testimonials" at bounding box center [225, 437] width 240 height 19
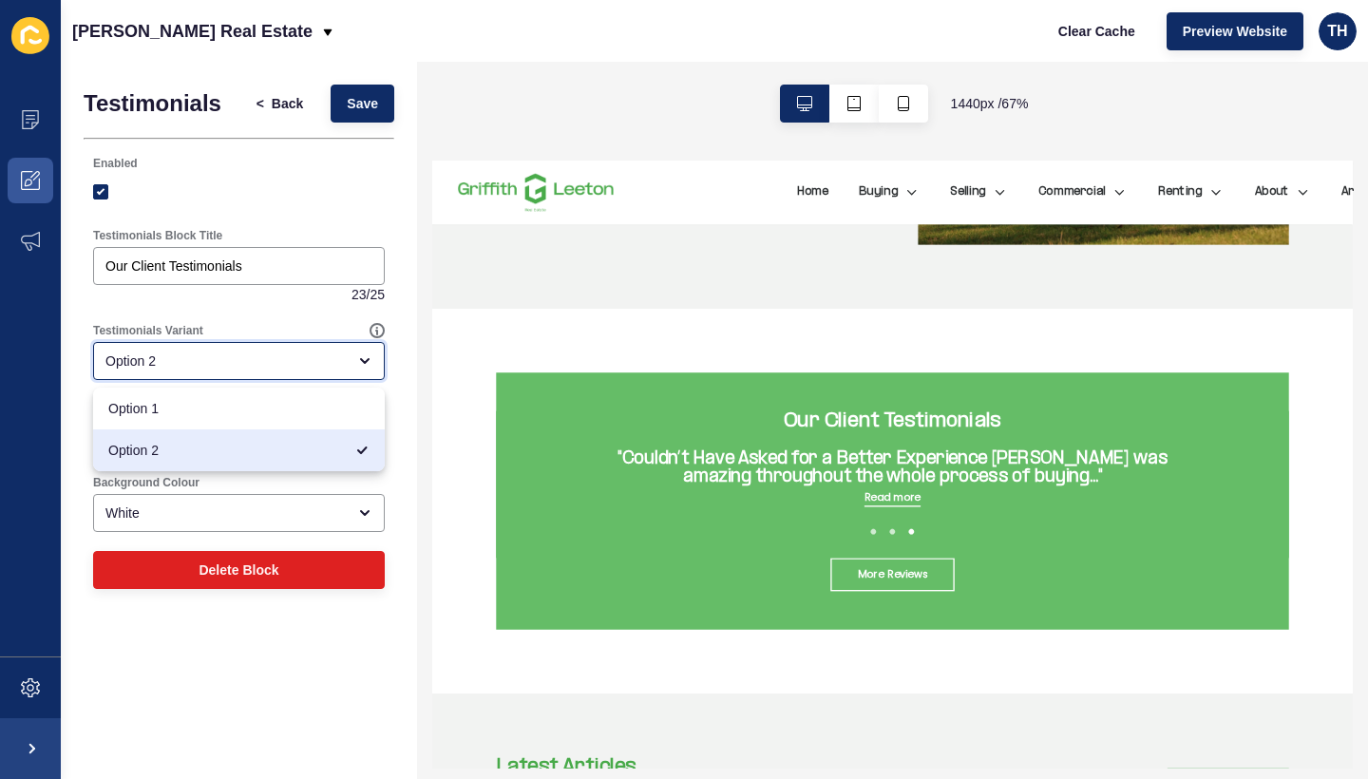
click at [184, 371] on div "Option 2" at bounding box center [239, 361] width 292 height 38
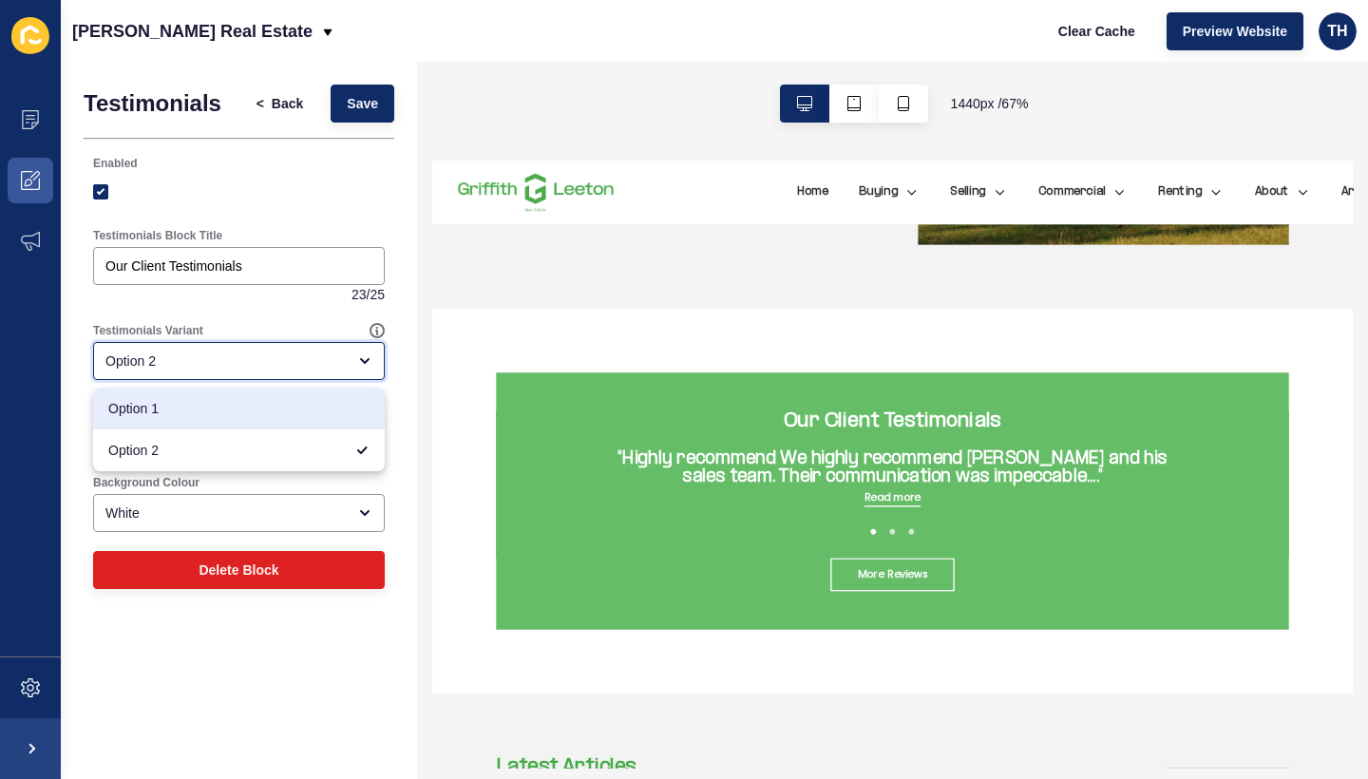
click at [182, 409] on span "Option 1" at bounding box center [238, 408] width 261 height 19
type input "Option 1"
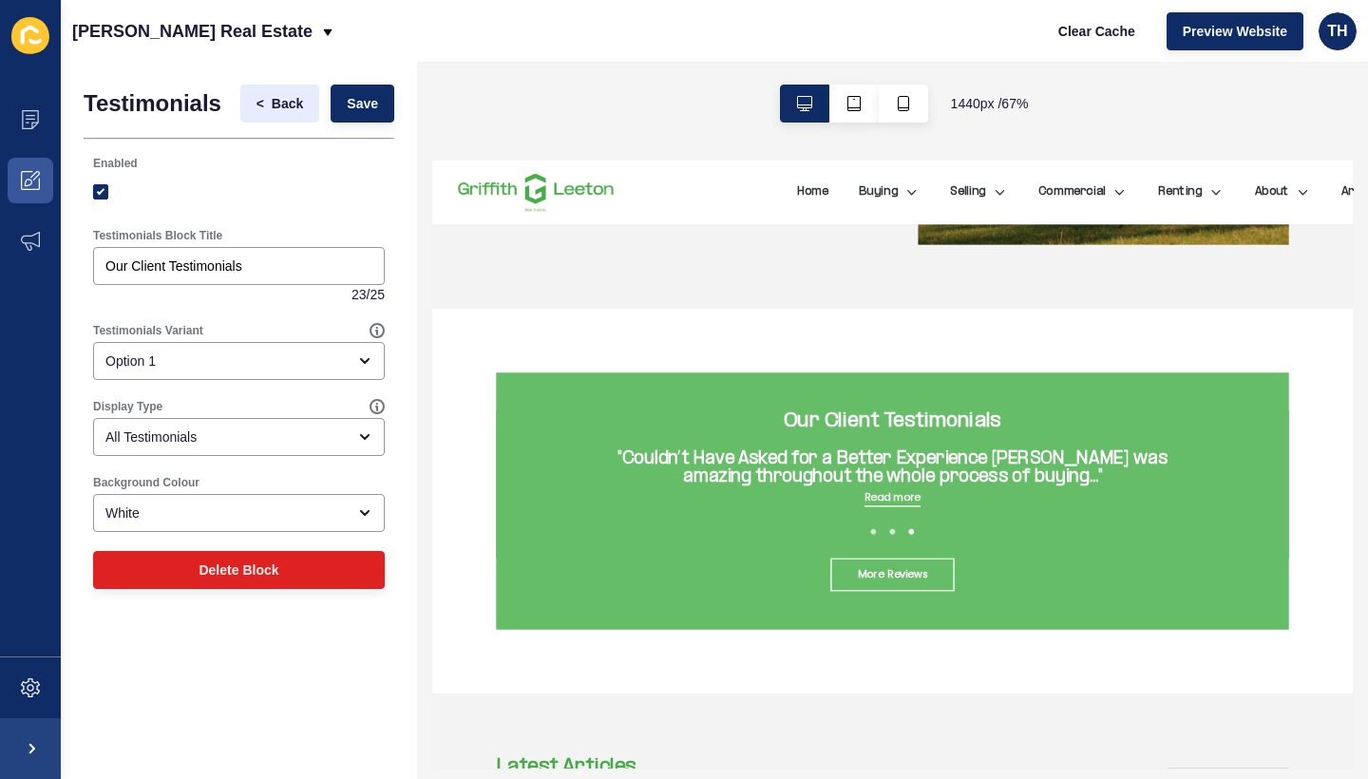
click at [284, 102] on span "Back" at bounding box center [287, 103] width 31 height 19
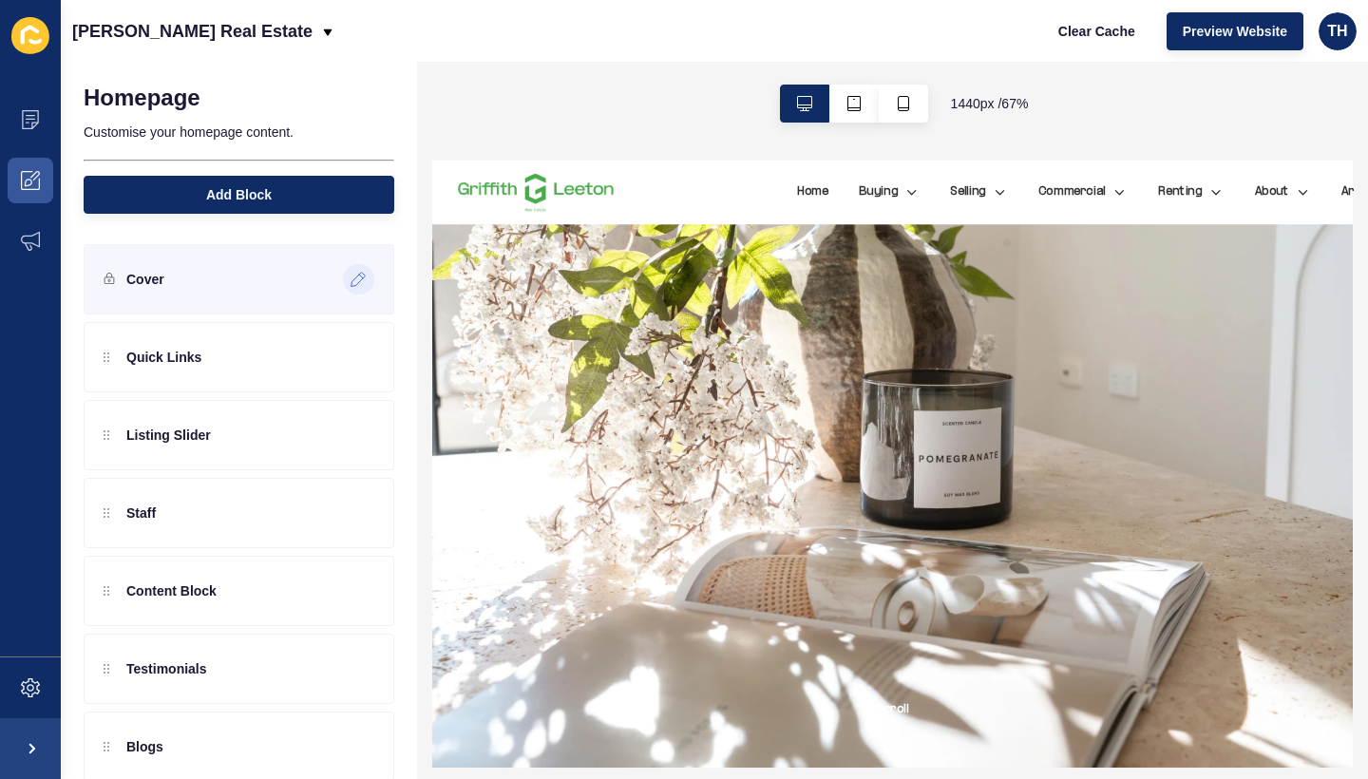
click at [358, 279] on icon at bounding box center [359, 279] width 16 height 15
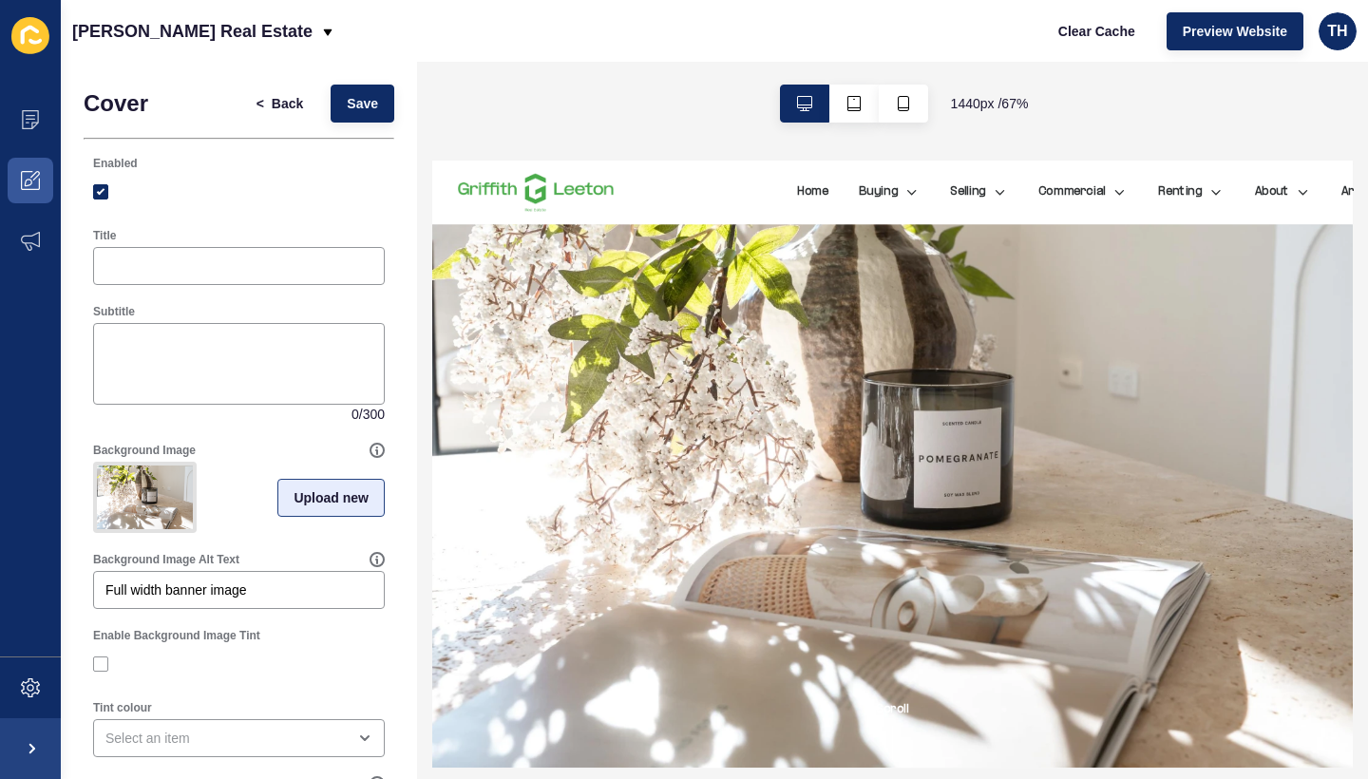
click at [283, 499] on button "Upload new" at bounding box center [330, 498] width 107 height 38
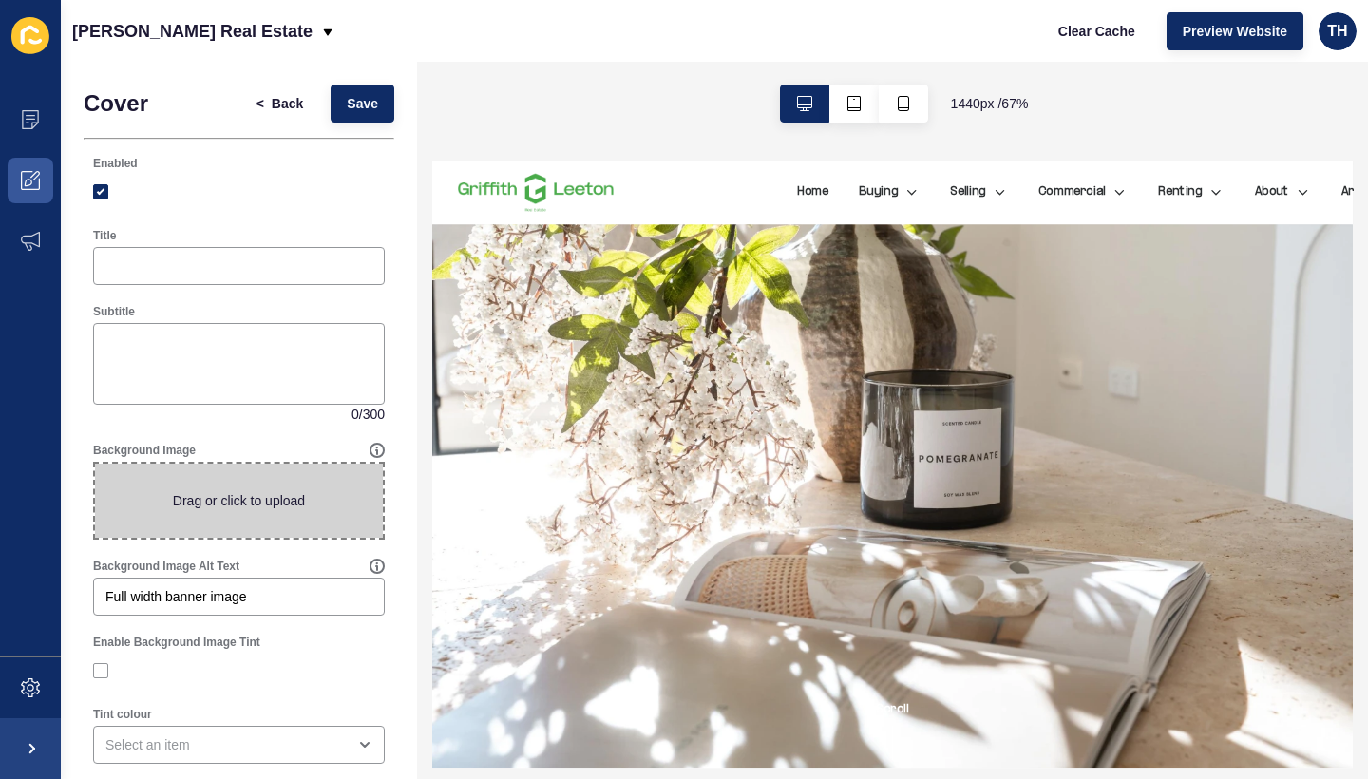
click at [283, 499] on span at bounding box center [239, 501] width 288 height 74
click at [95, 464] on input "Drag or click to upload" at bounding box center [95, 464] width 0 height 0
click at [309, 480] on span at bounding box center [239, 501] width 288 height 74
click at [95, 464] on input "Drag or click to upload" at bounding box center [95, 464] width 0 height 0
type input "C:\fakepath\BERTOLDOS-40-2.jpg"
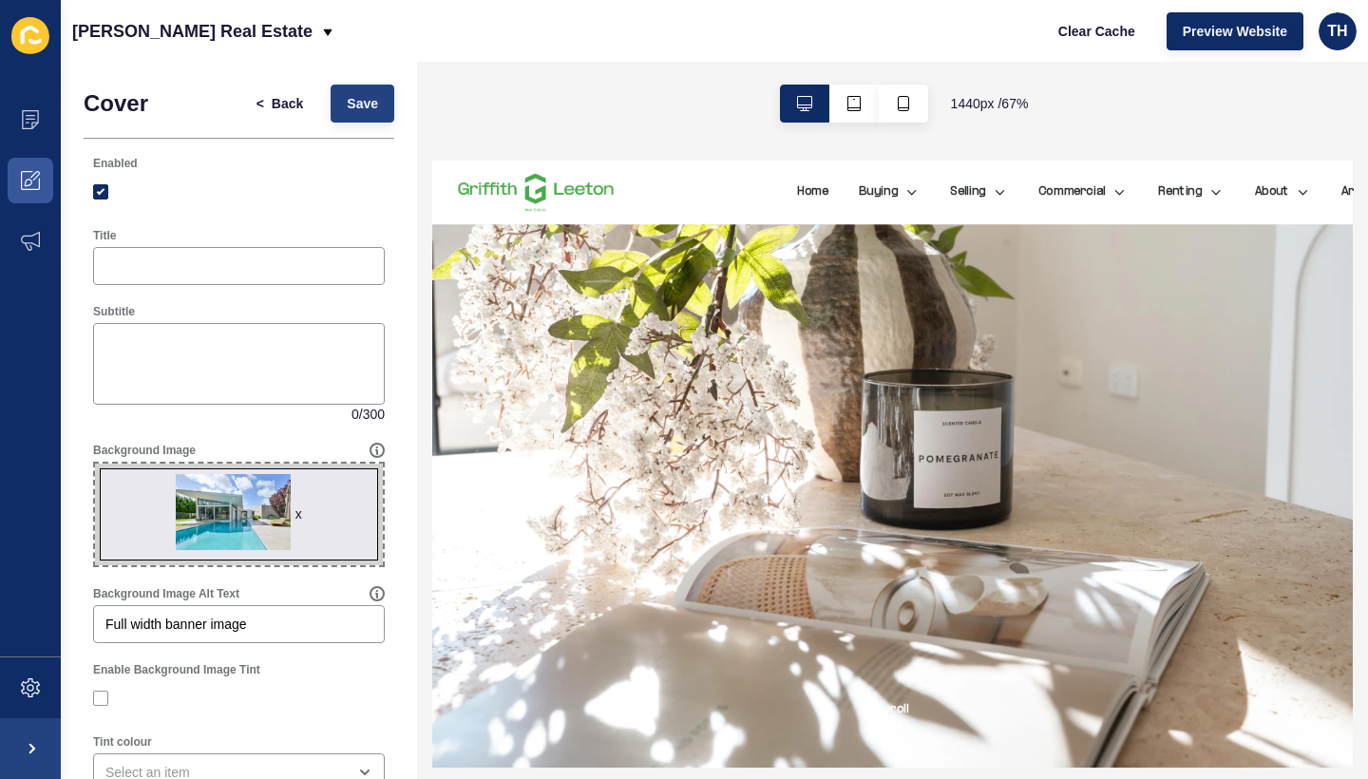
click at [355, 111] on span "Save" at bounding box center [362, 103] width 31 height 19
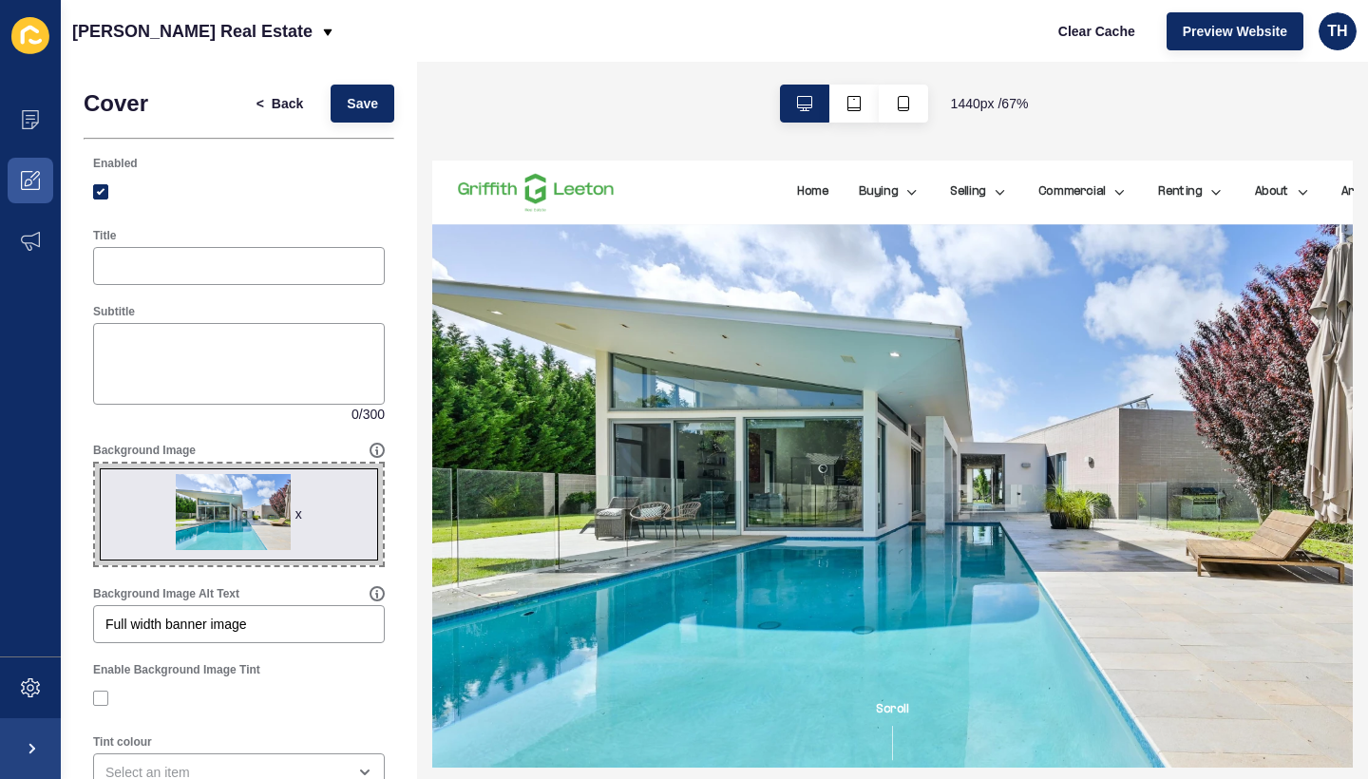
click at [32, 742] on span at bounding box center [30, 748] width 61 height 61
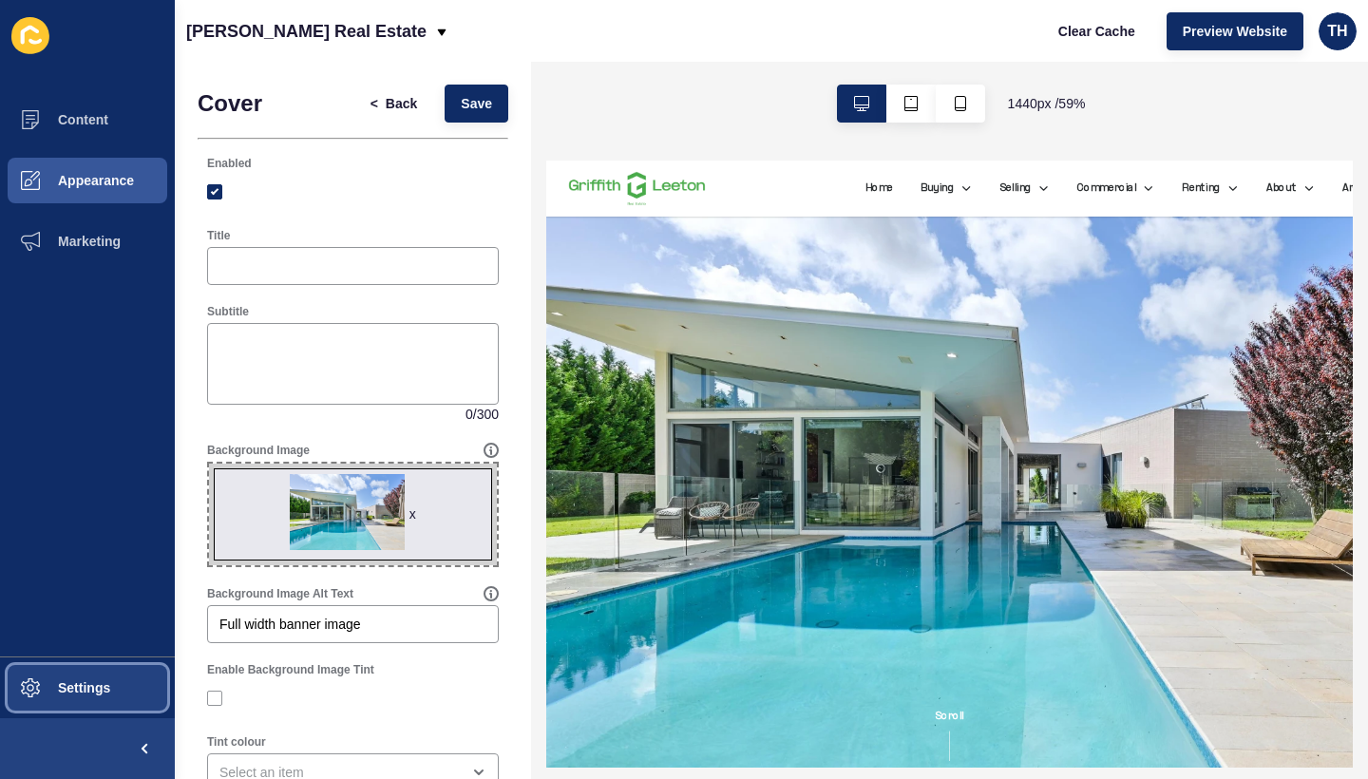
click at [39, 692] on span "Settings" at bounding box center [53, 687] width 113 height 15
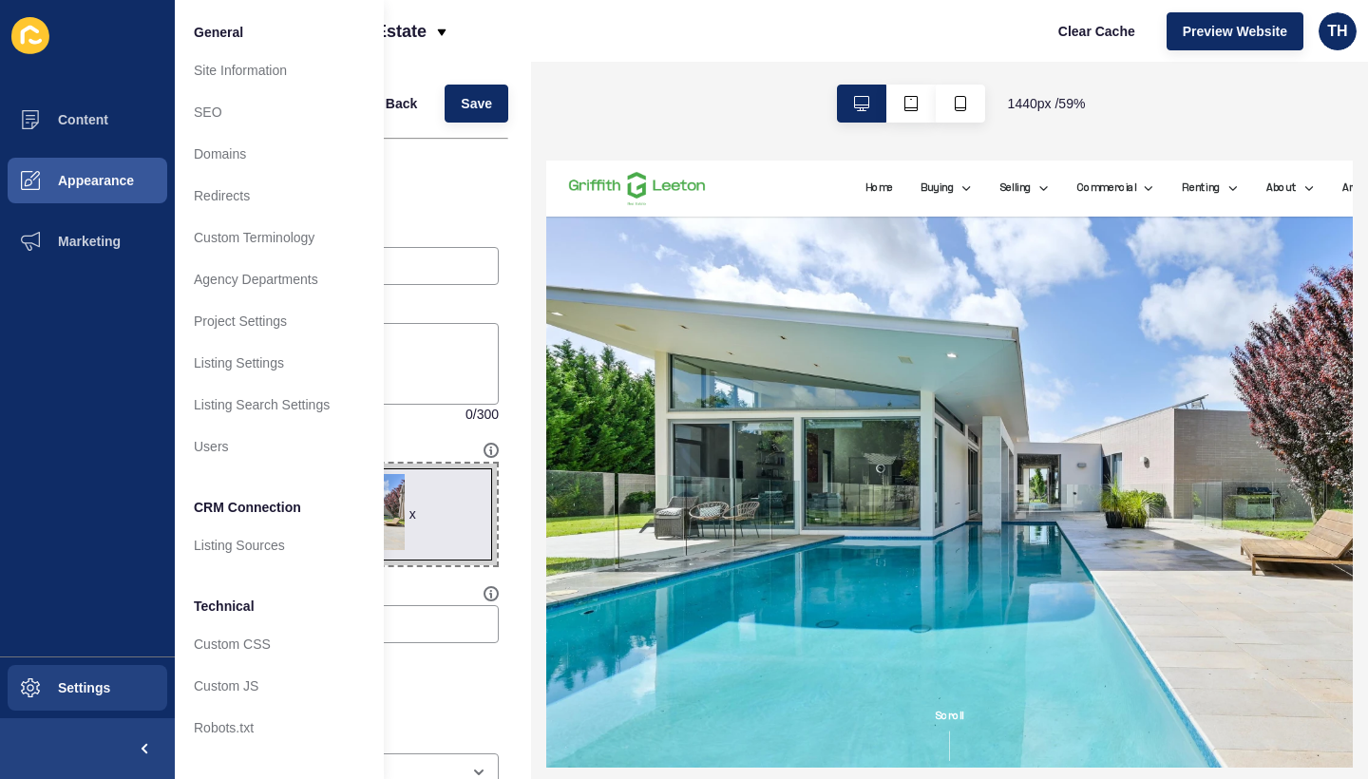
click at [35, 55] on span at bounding box center [30, 36] width 61 height 61
click at [31, 36] on icon at bounding box center [30, 35] width 38 height 37
click at [61, 143] on button "Content" at bounding box center [87, 119] width 175 height 61
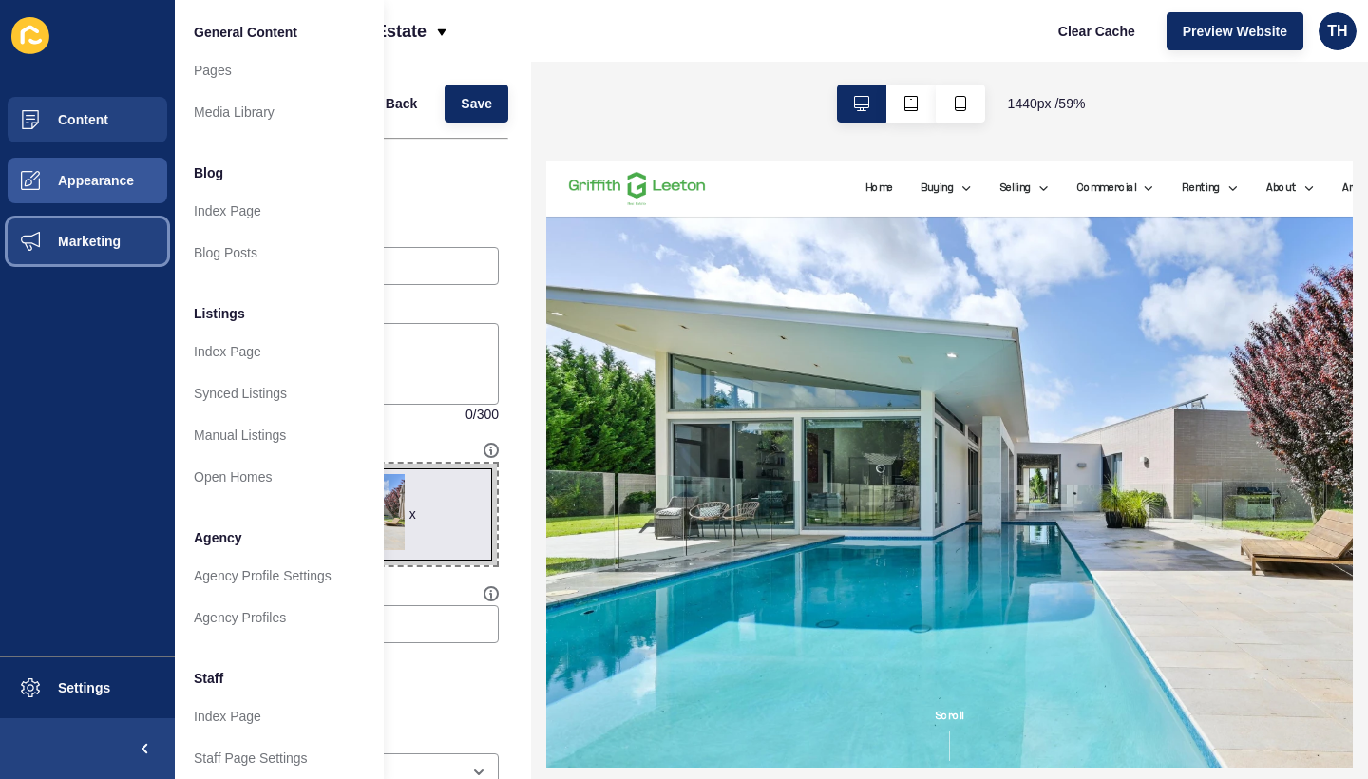
click at [142, 258] on button "Marketing" at bounding box center [87, 241] width 175 height 61
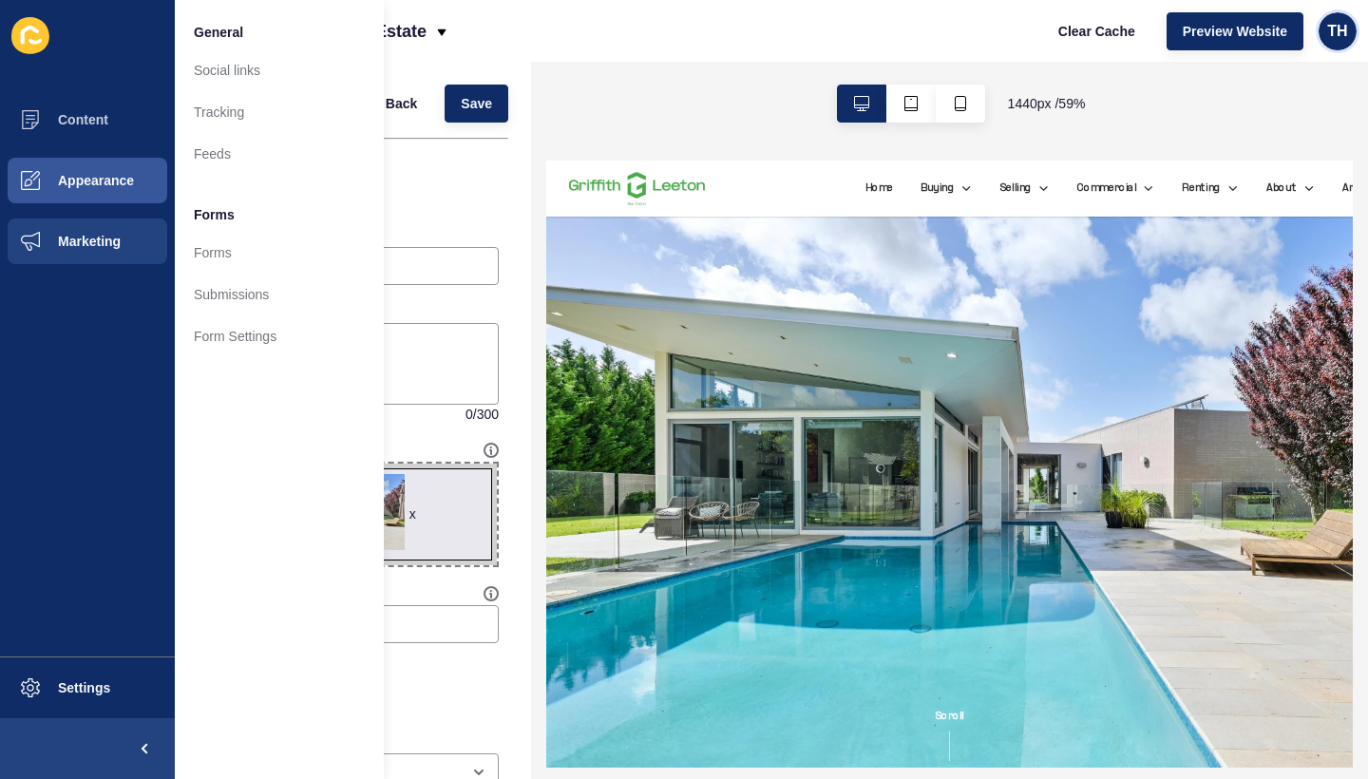
click at [1347, 33] on span "TH" at bounding box center [1337, 31] width 20 height 19
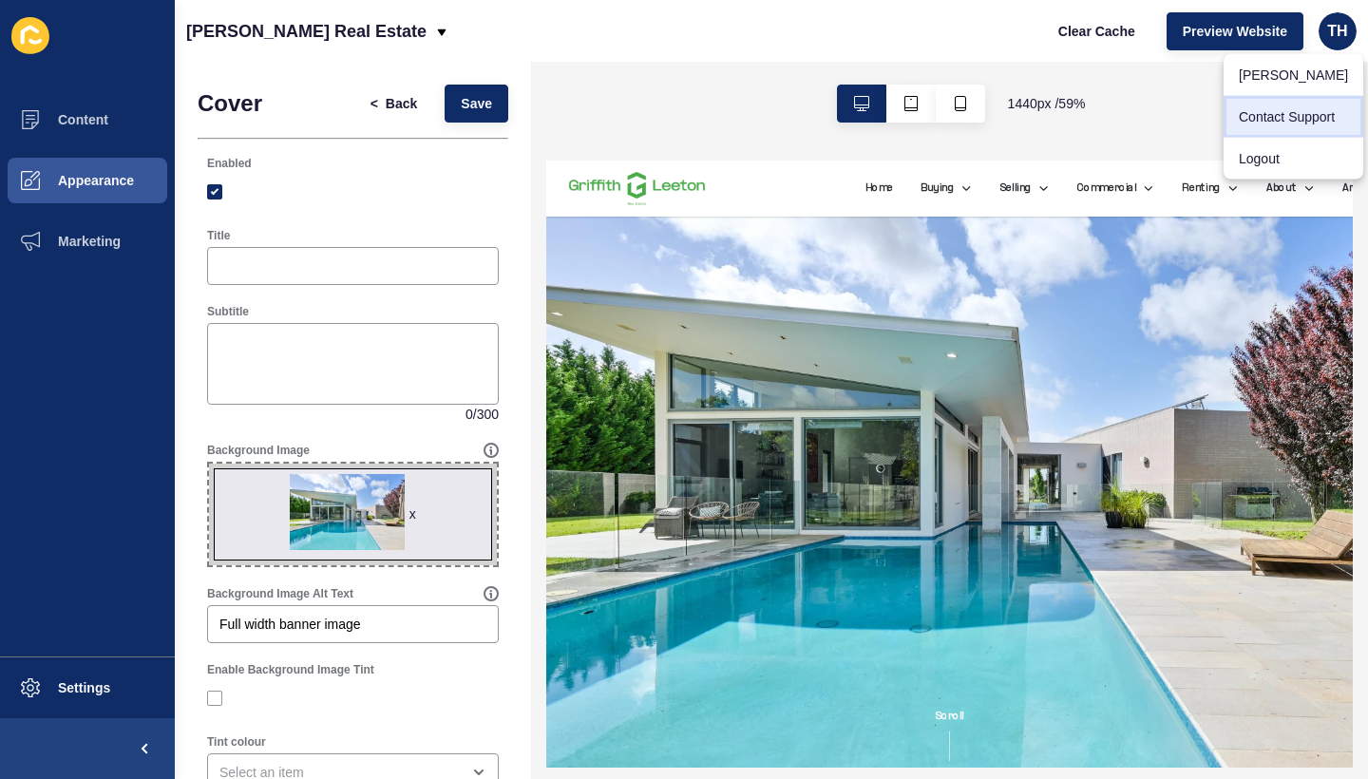
click at [1300, 130] on link "Contact Support" at bounding box center [1294, 117] width 140 height 42
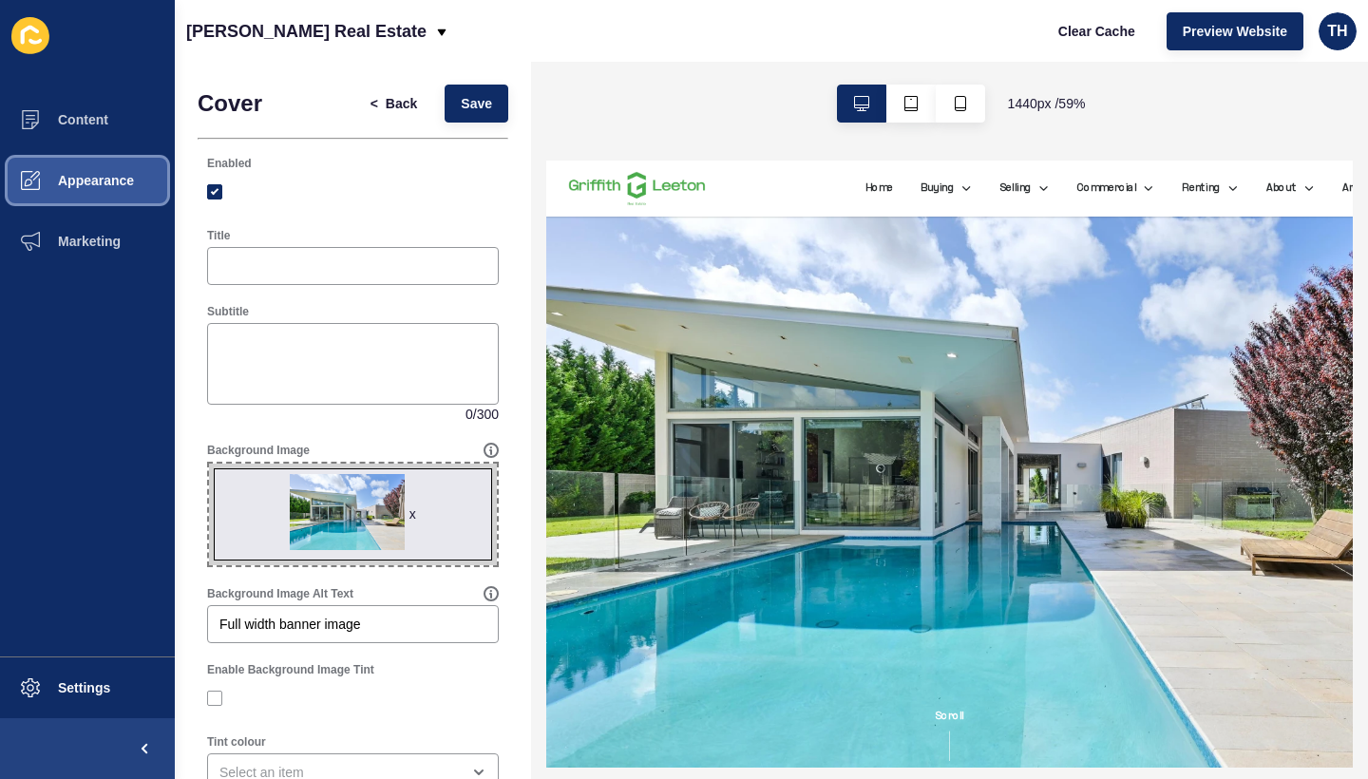
click at [126, 204] on button "Appearance" at bounding box center [87, 180] width 175 height 61
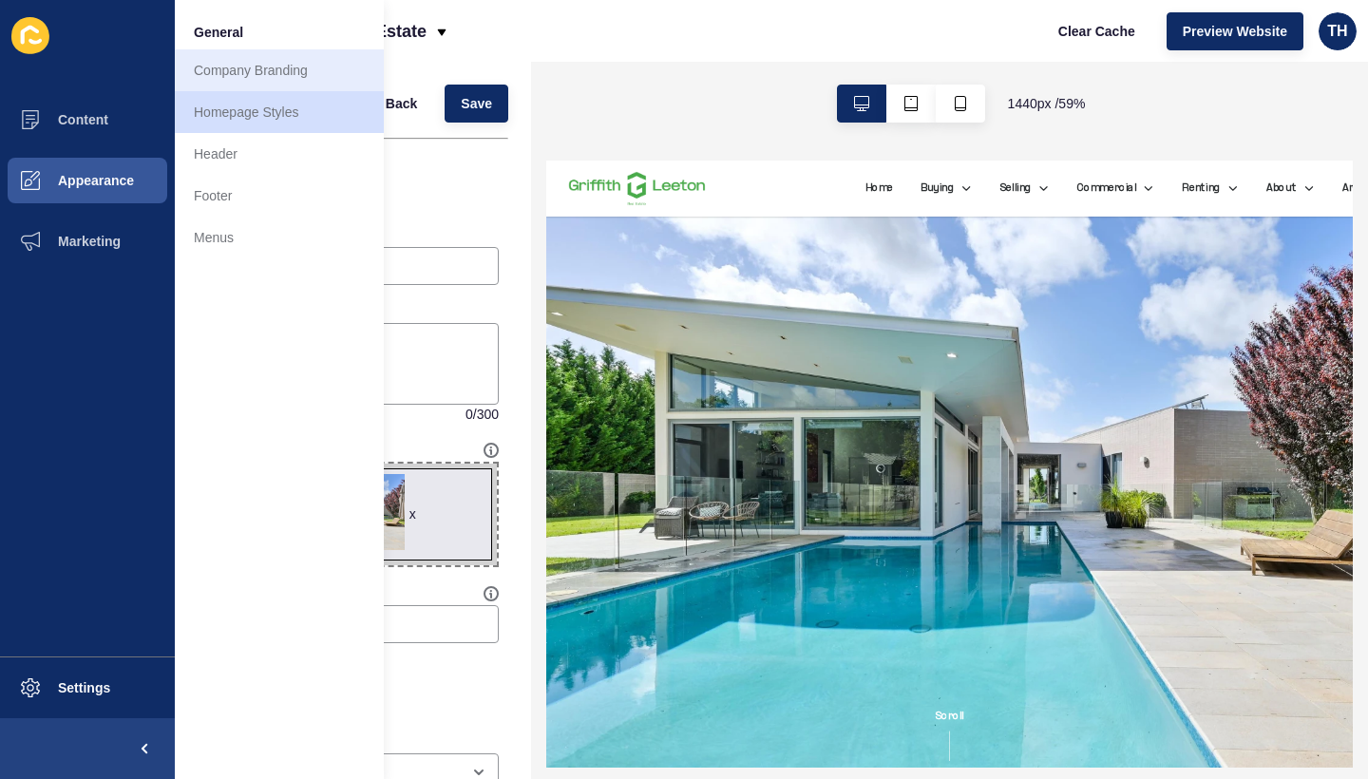
click at [263, 71] on link "Company Branding" at bounding box center [279, 70] width 209 height 42
